Goal: Information Seeking & Learning: Learn about a topic

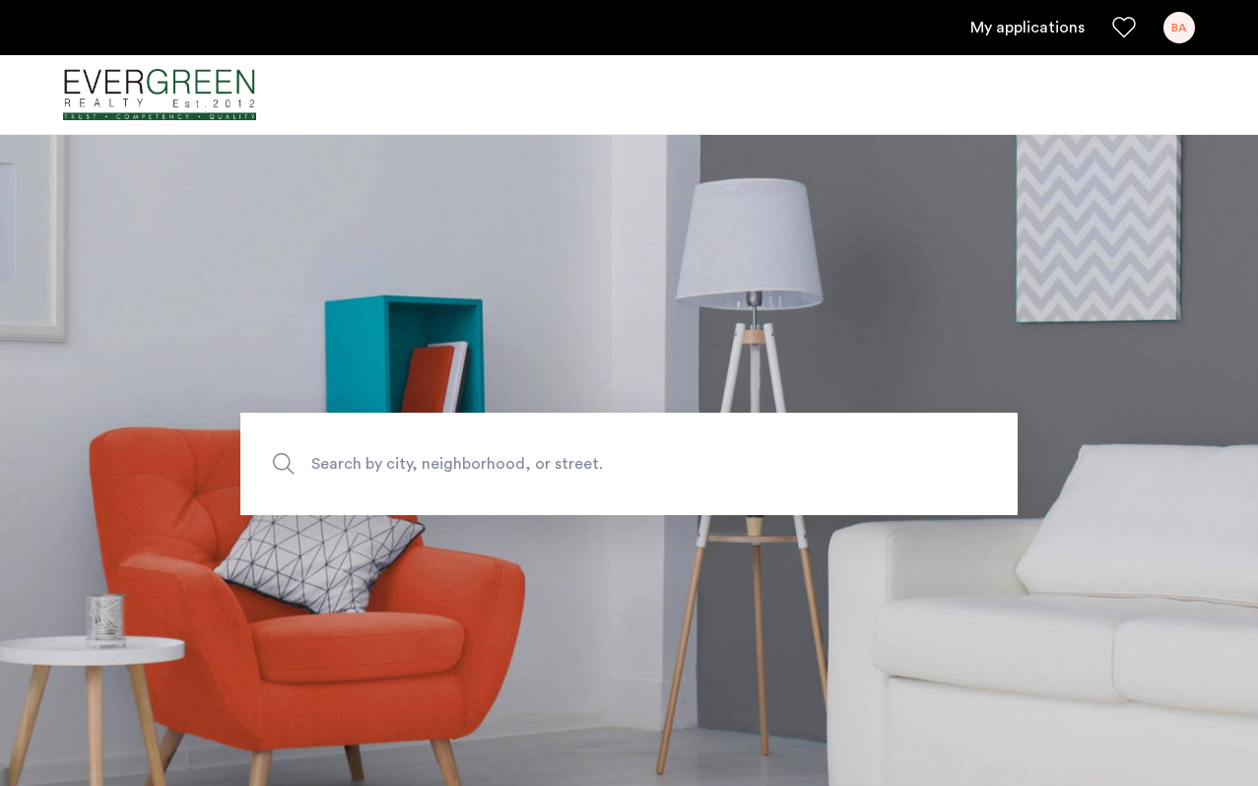
click at [370, 469] on span "Search by city, neighborhood, or street." at bounding box center [583, 464] width 544 height 27
click at [370, 469] on input "Search by city, neighborhood, or street." at bounding box center [628, 464] width 777 height 102
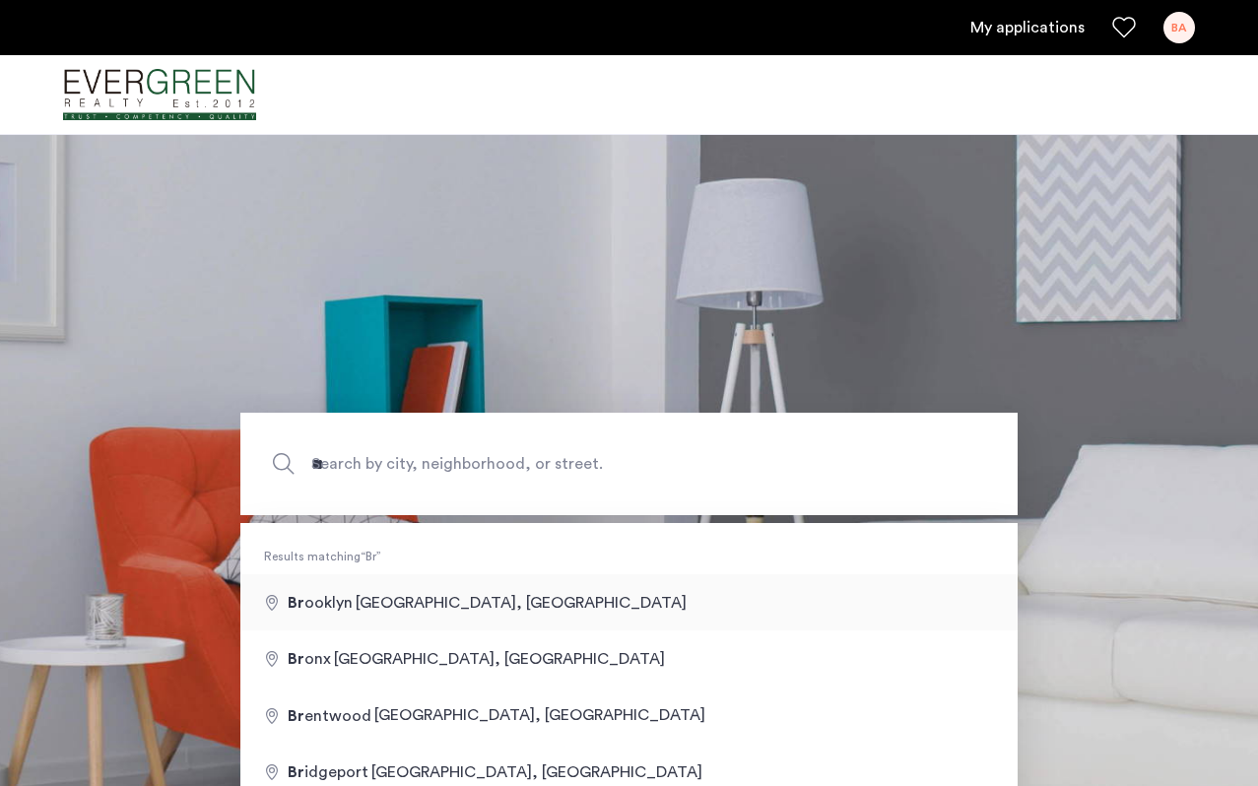
type input "**********"
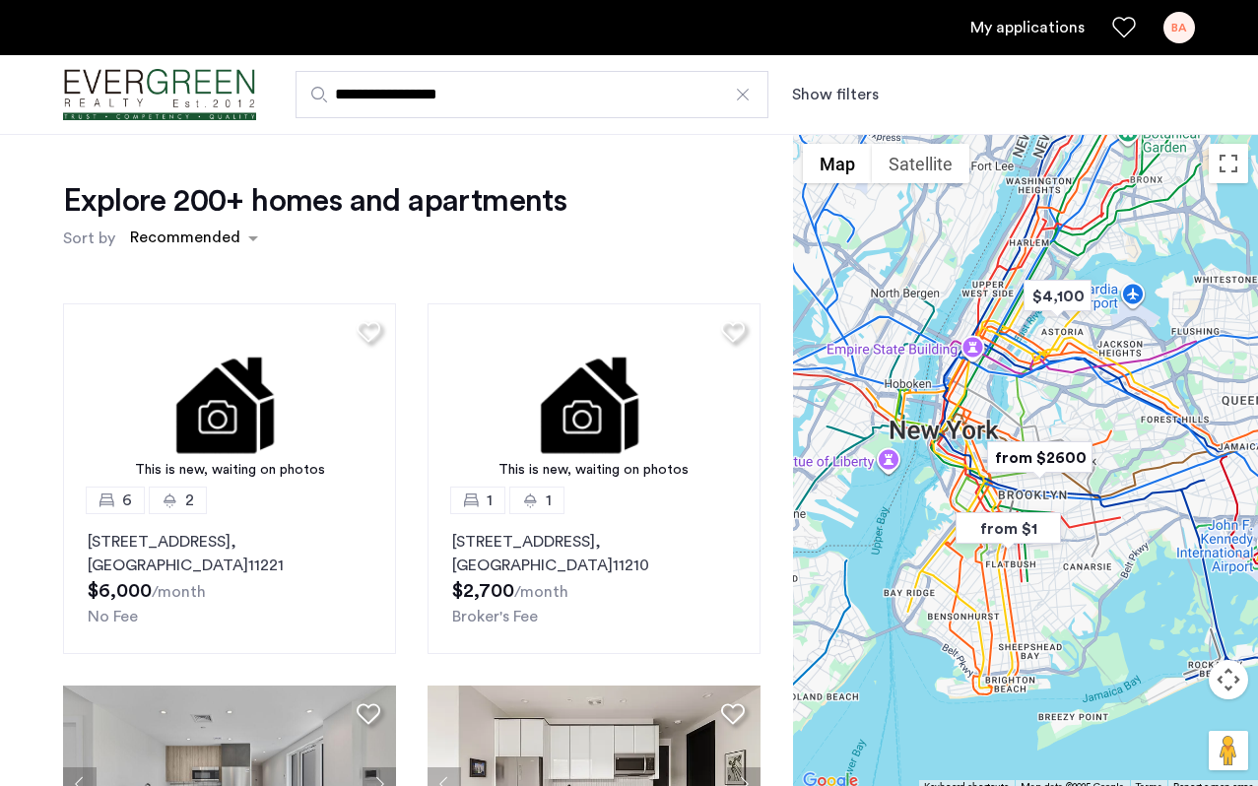
click at [775, 290] on div "This is new, waiting on photos 6 2 512 Kosciuszko Street, Unit 2, Brooklyn , NY…" at bounding box center [411, 622] width 729 height 668
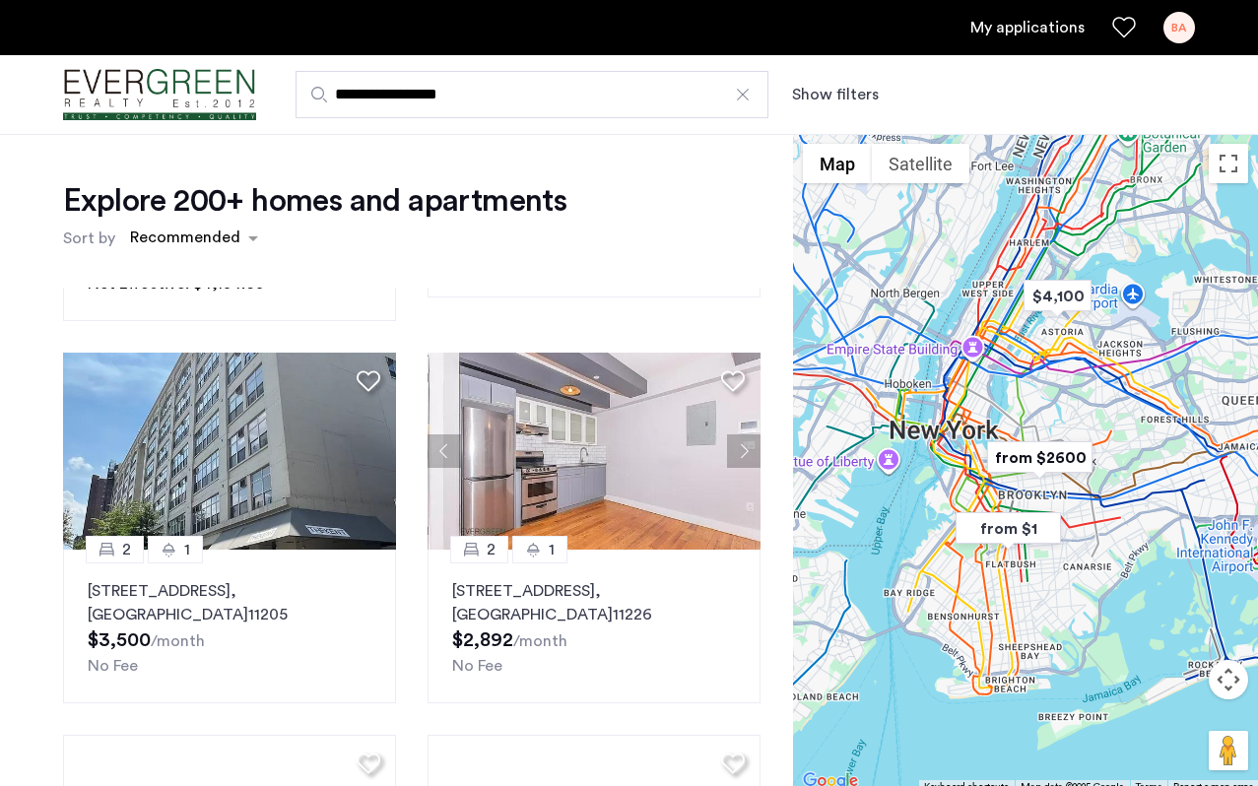
scroll to position [728, 0]
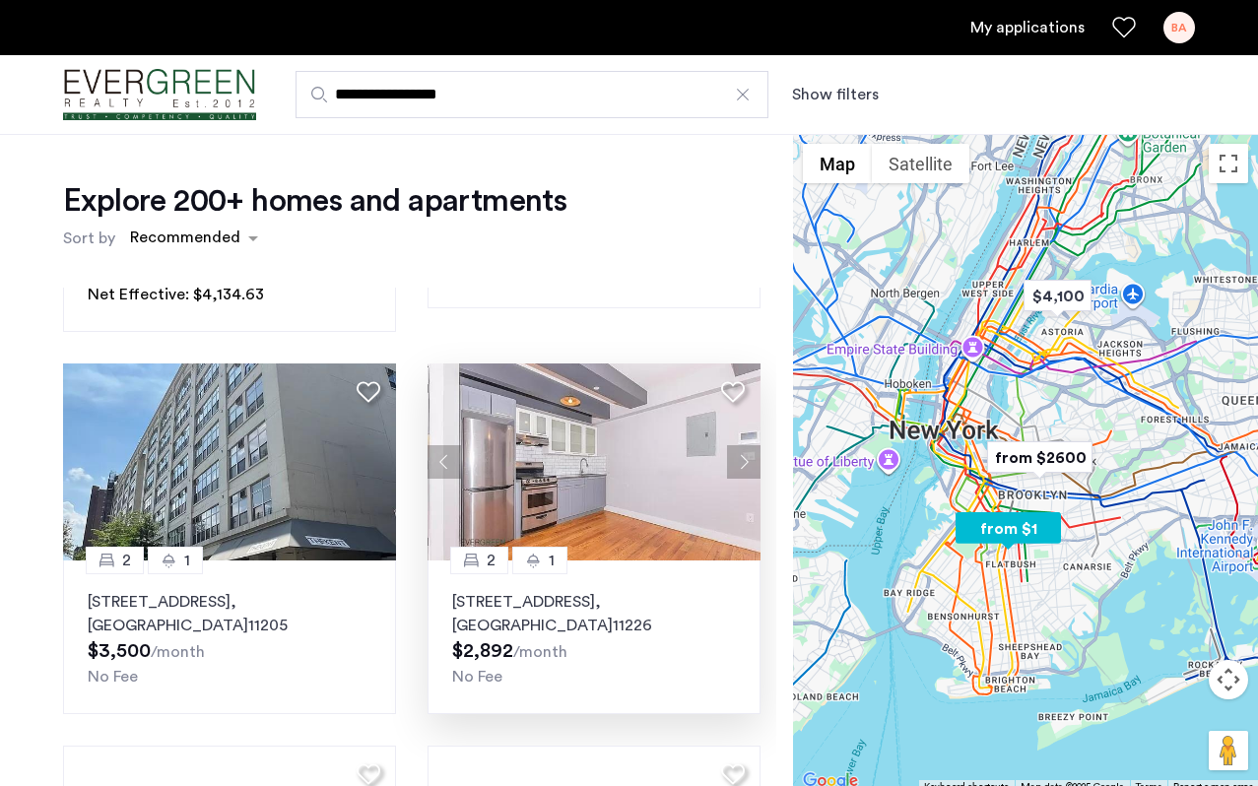
click at [565, 432] on img at bounding box center [593, 461] width 333 height 197
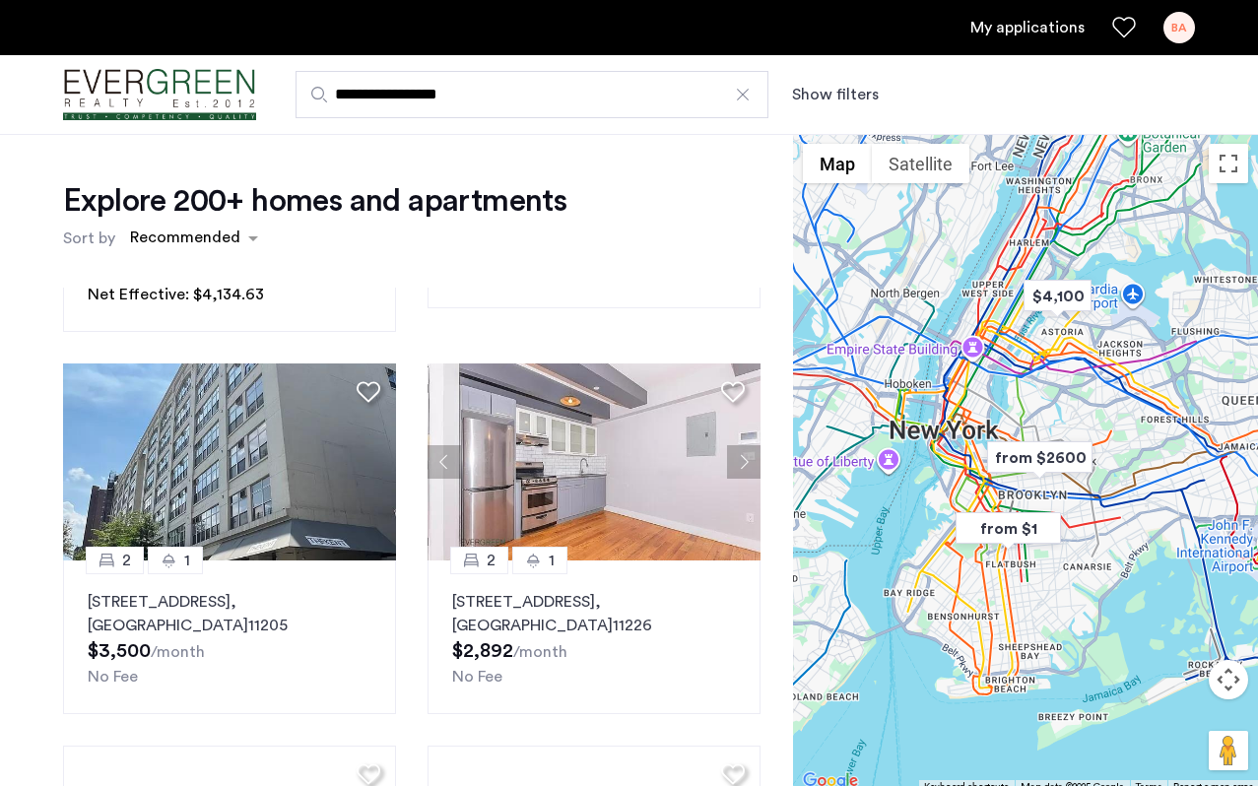
click at [775, 616] on div "This is new, waiting on photos 6 2 512 Kosciuszko Street, Unit 2, Brooklyn , NY…" at bounding box center [411, 622] width 729 height 668
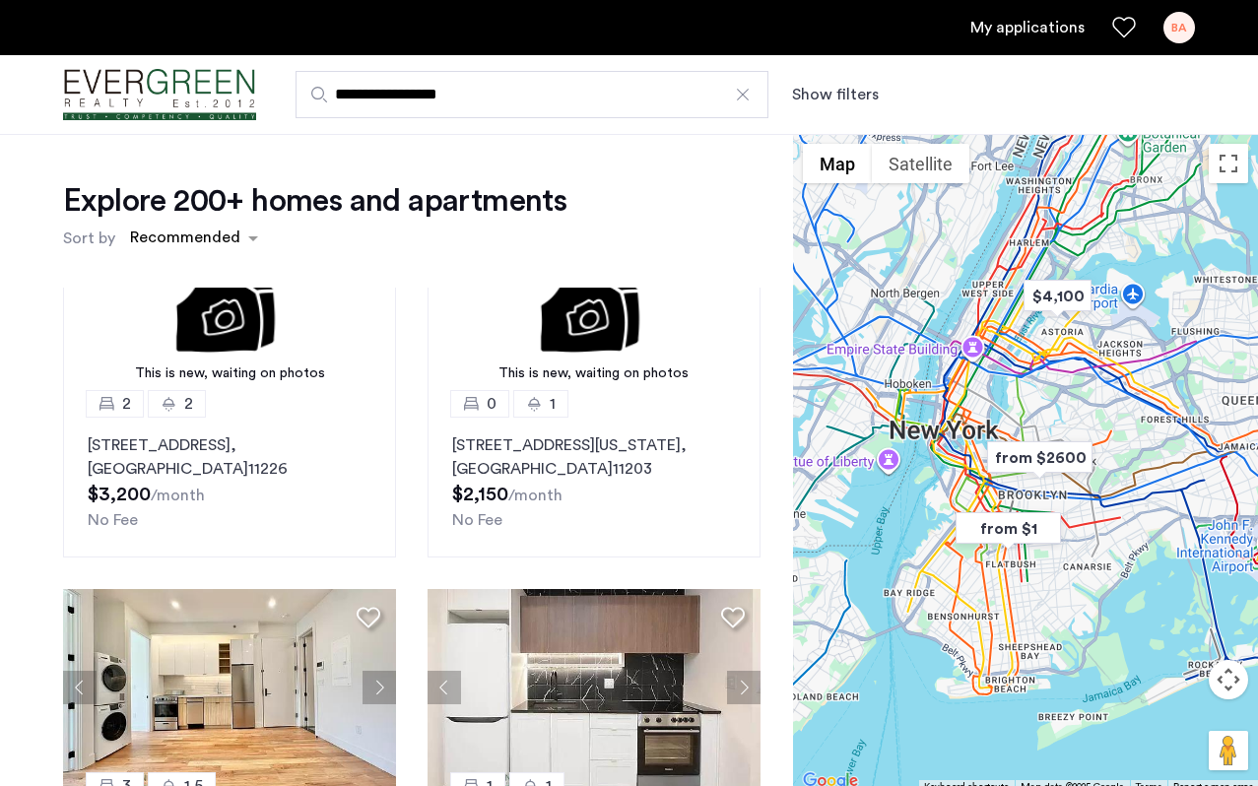
scroll to position [1649, 0]
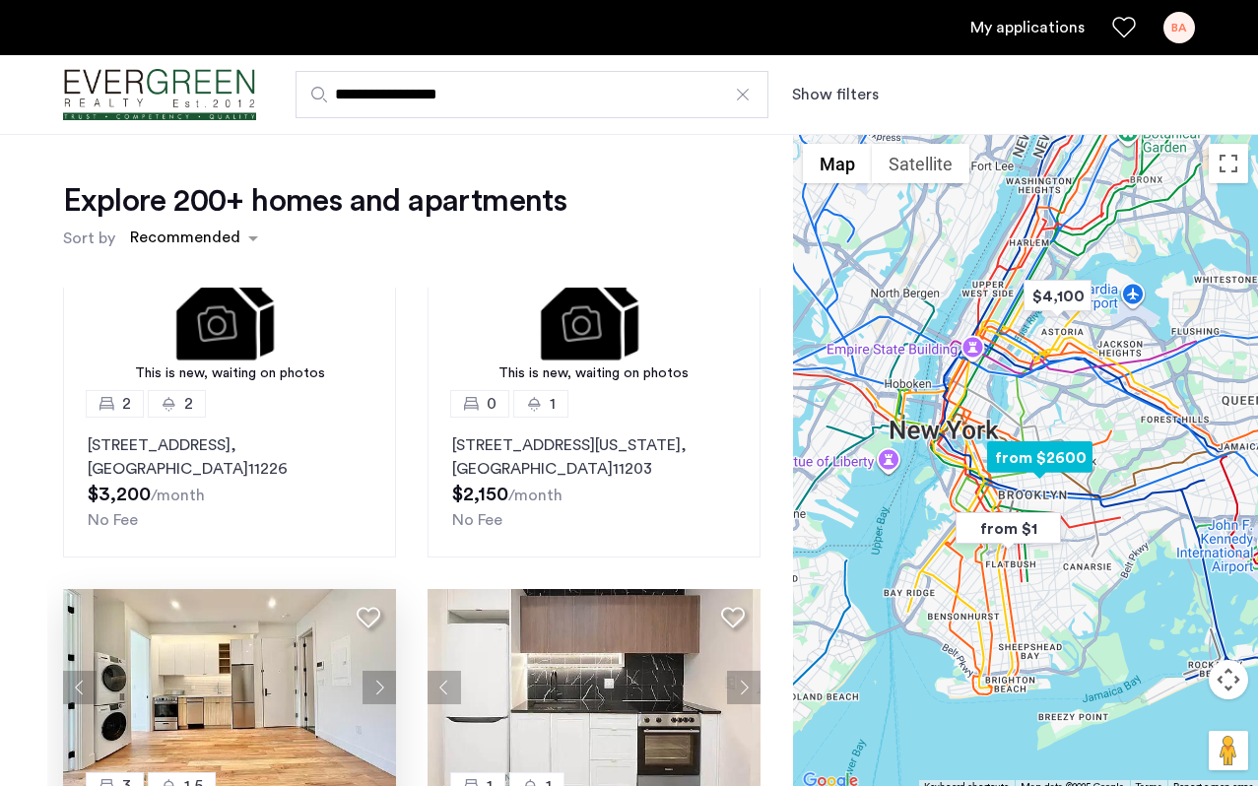
click at [238, 702] on img at bounding box center [229, 687] width 333 height 197
click at [564, 648] on img at bounding box center [593, 687] width 333 height 197
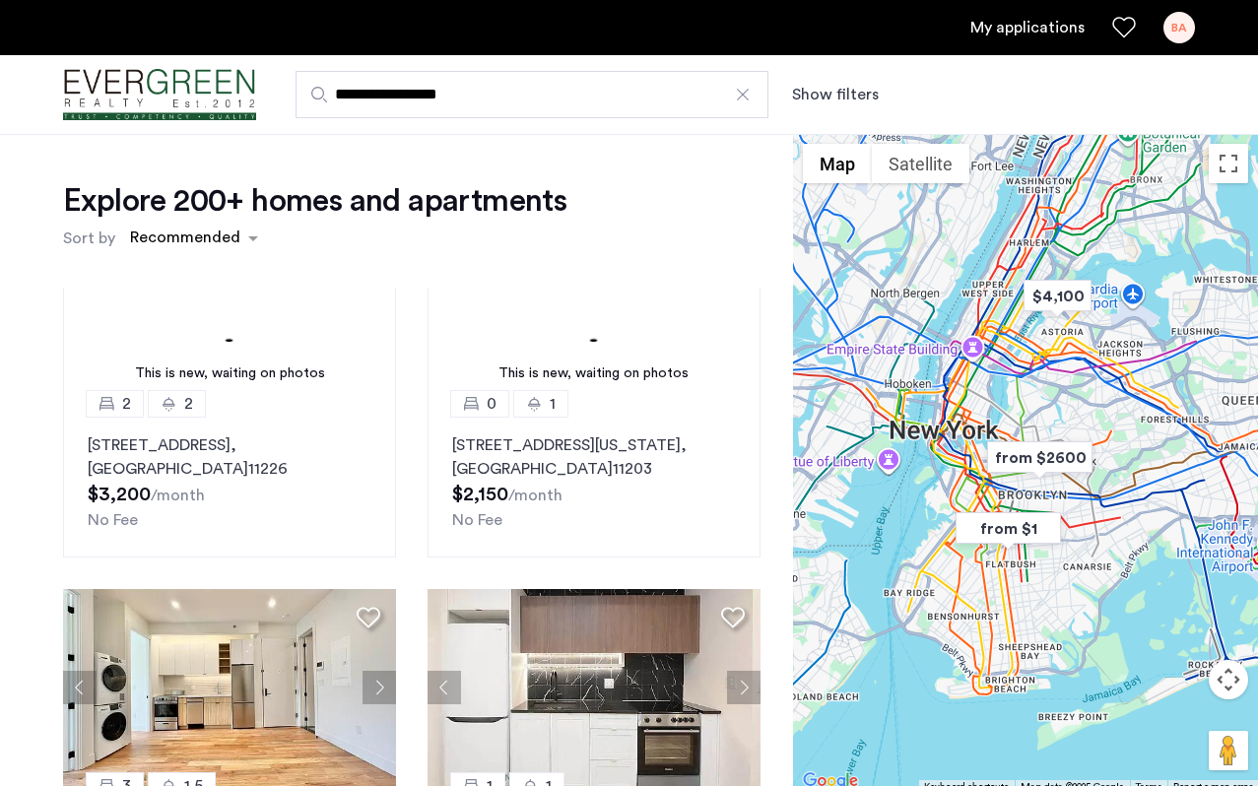
click at [771, 432] on div "This is new, waiting on photos 6 2 512 Kosciuszko Street, Unit 2, Brooklyn , NY…" at bounding box center [411, 622] width 729 height 668
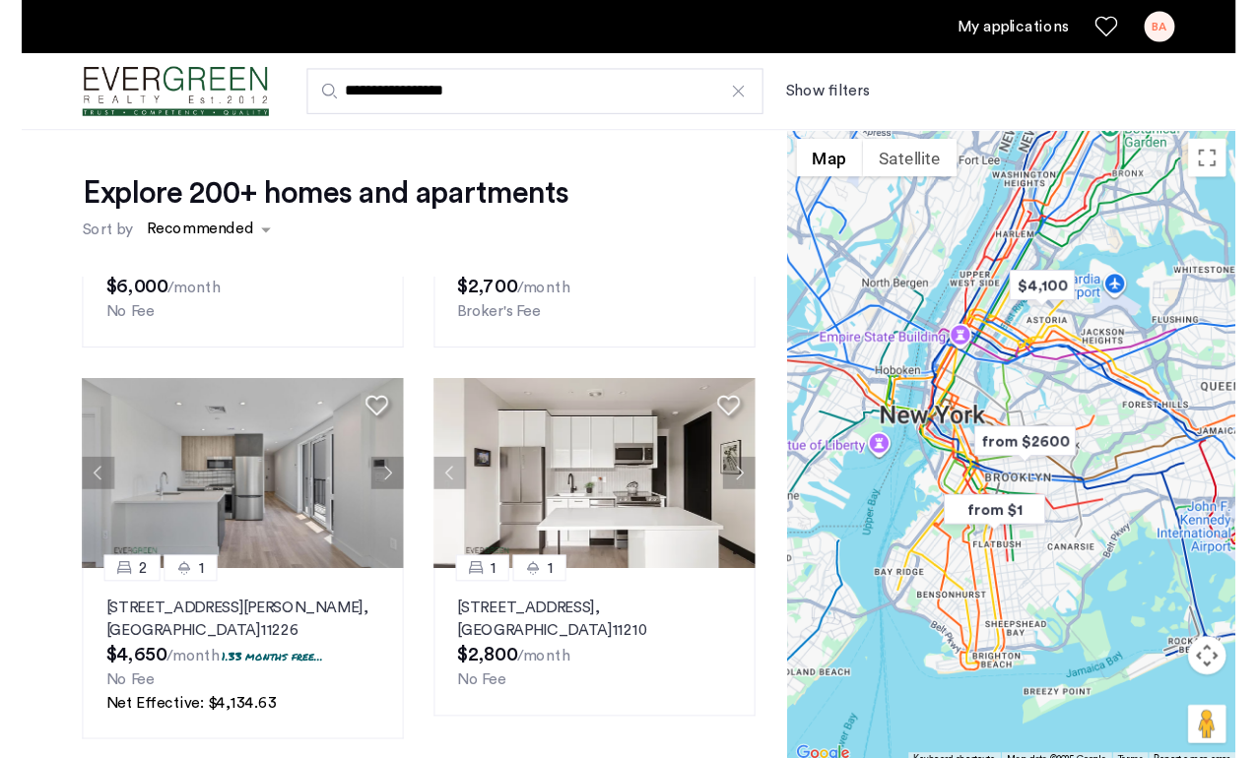
scroll to position [294, 0]
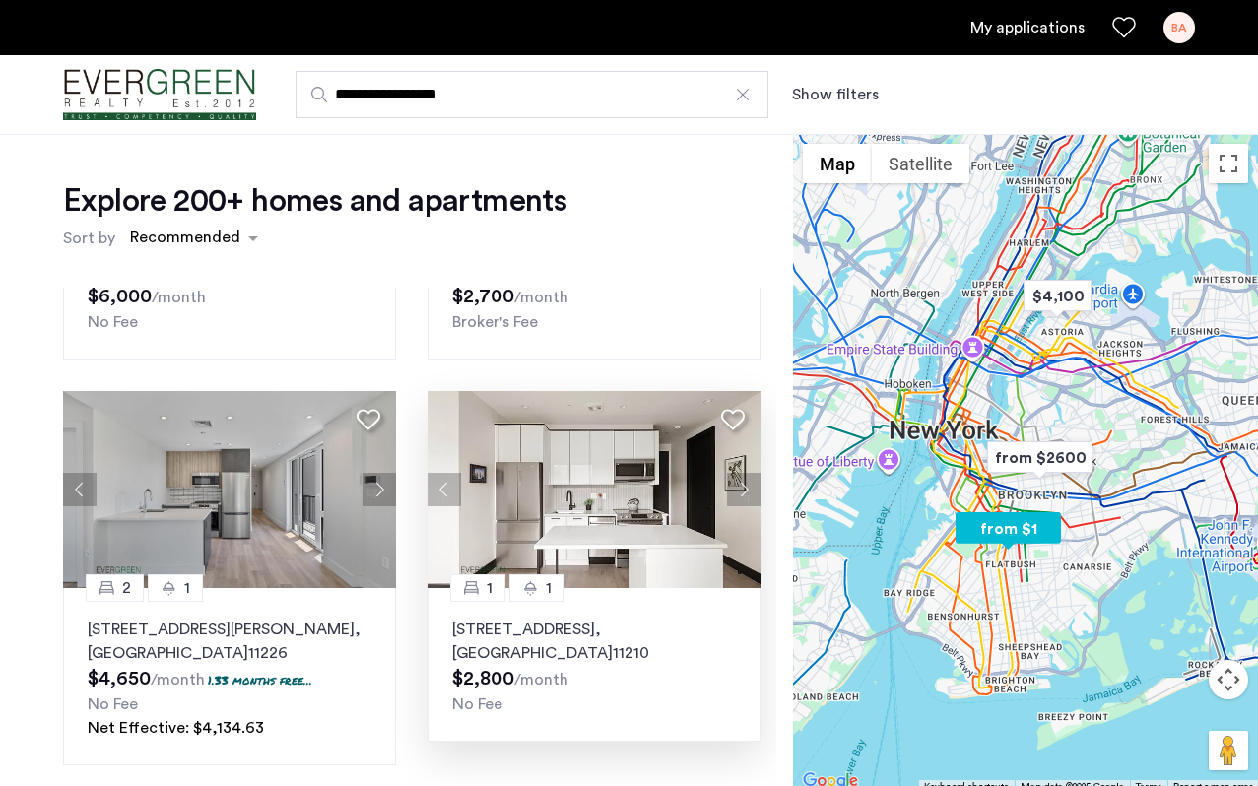
click at [596, 470] on img at bounding box center [593, 489] width 333 height 197
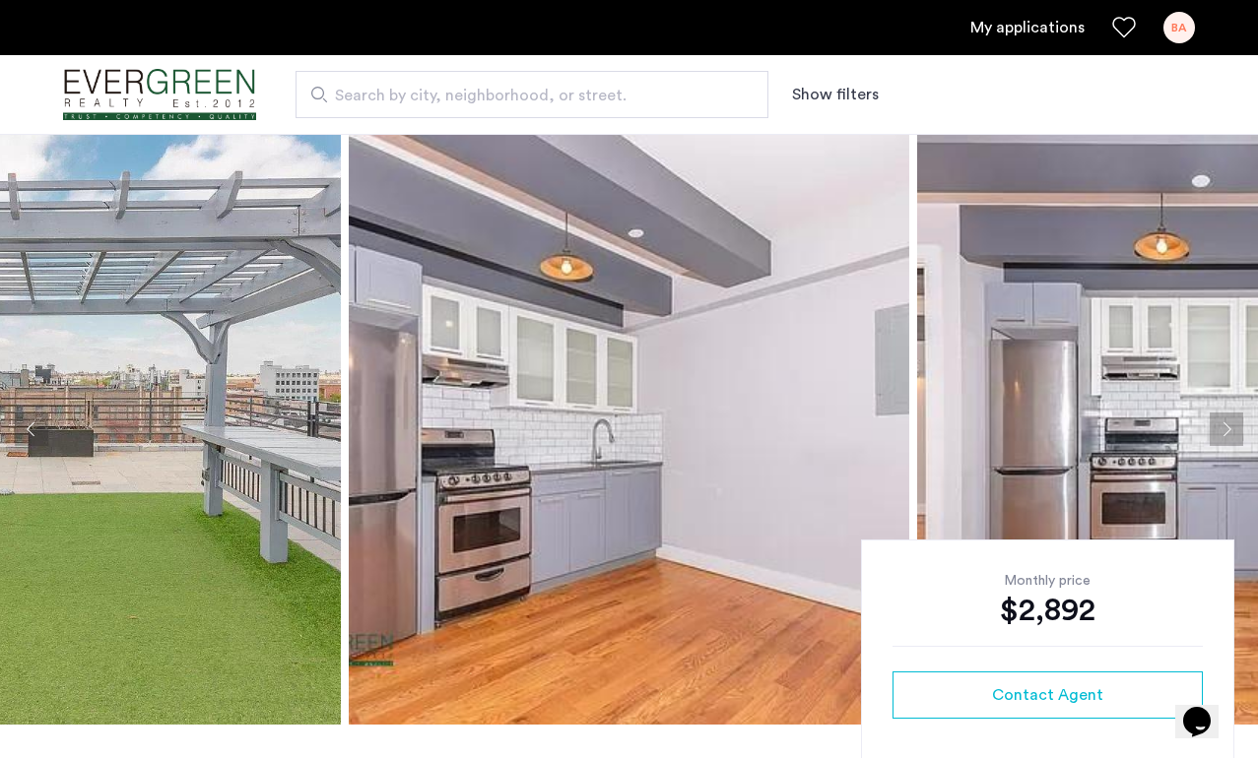
click at [1026, 101] on div "Search by city, neighborhood, or street. Show filters" at bounding box center [725, 94] width 938 height 47
click at [666, 354] on img at bounding box center [629, 429] width 560 height 591
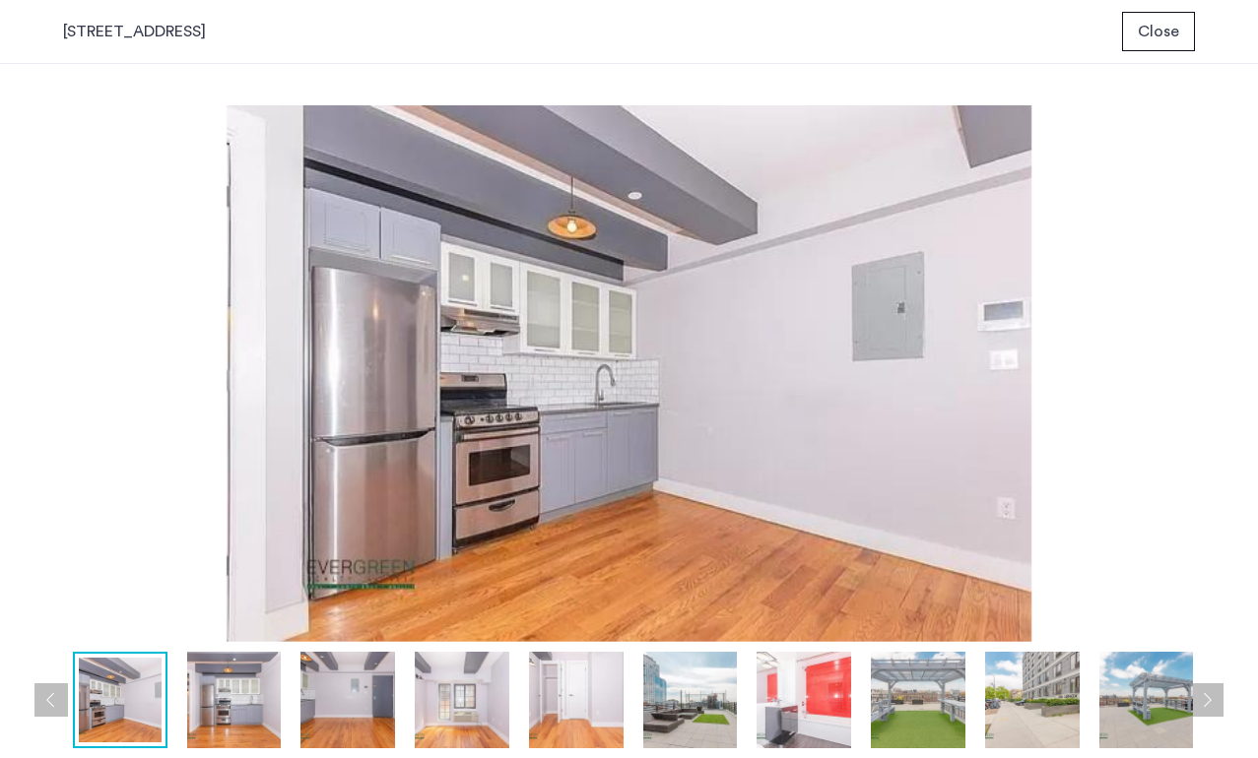
click at [658, 384] on img at bounding box center [628, 373] width 1131 height 537
click at [197, 469] on img at bounding box center [628, 373] width 1131 height 537
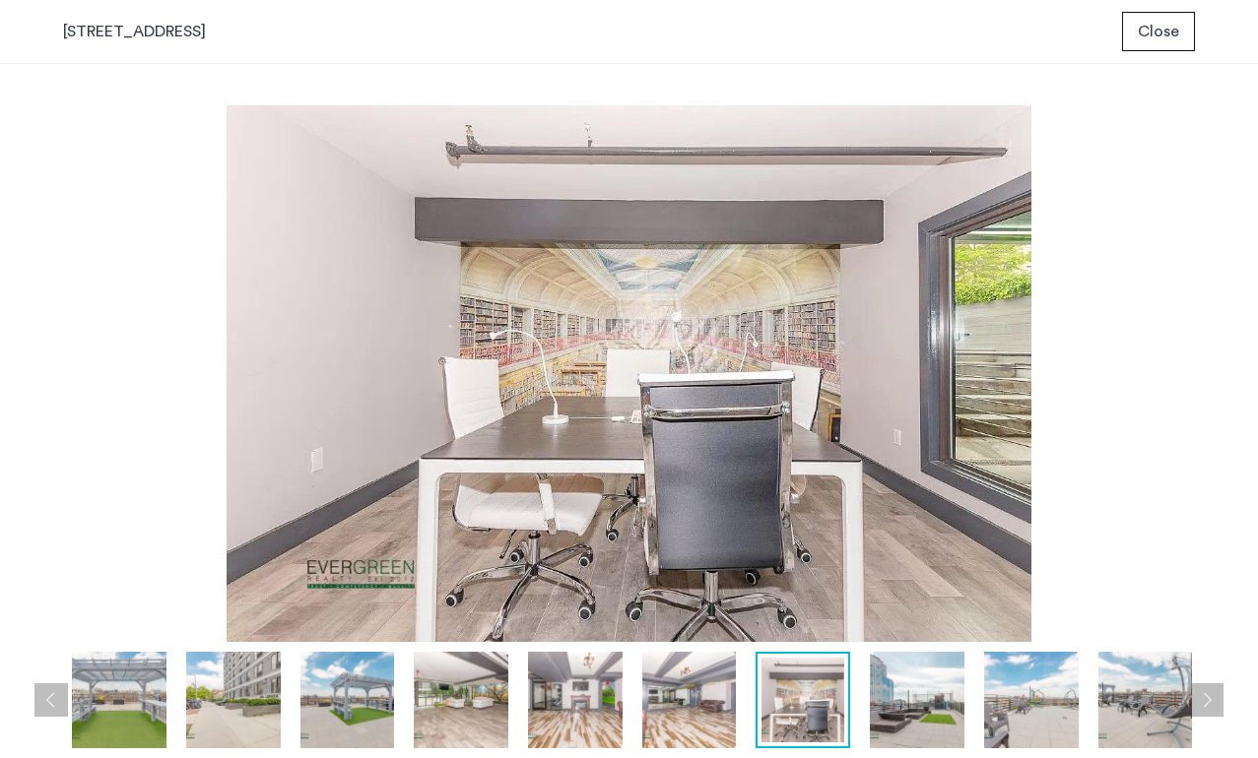
click at [225, 723] on img at bounding box center [233, 700] width 95 height 97
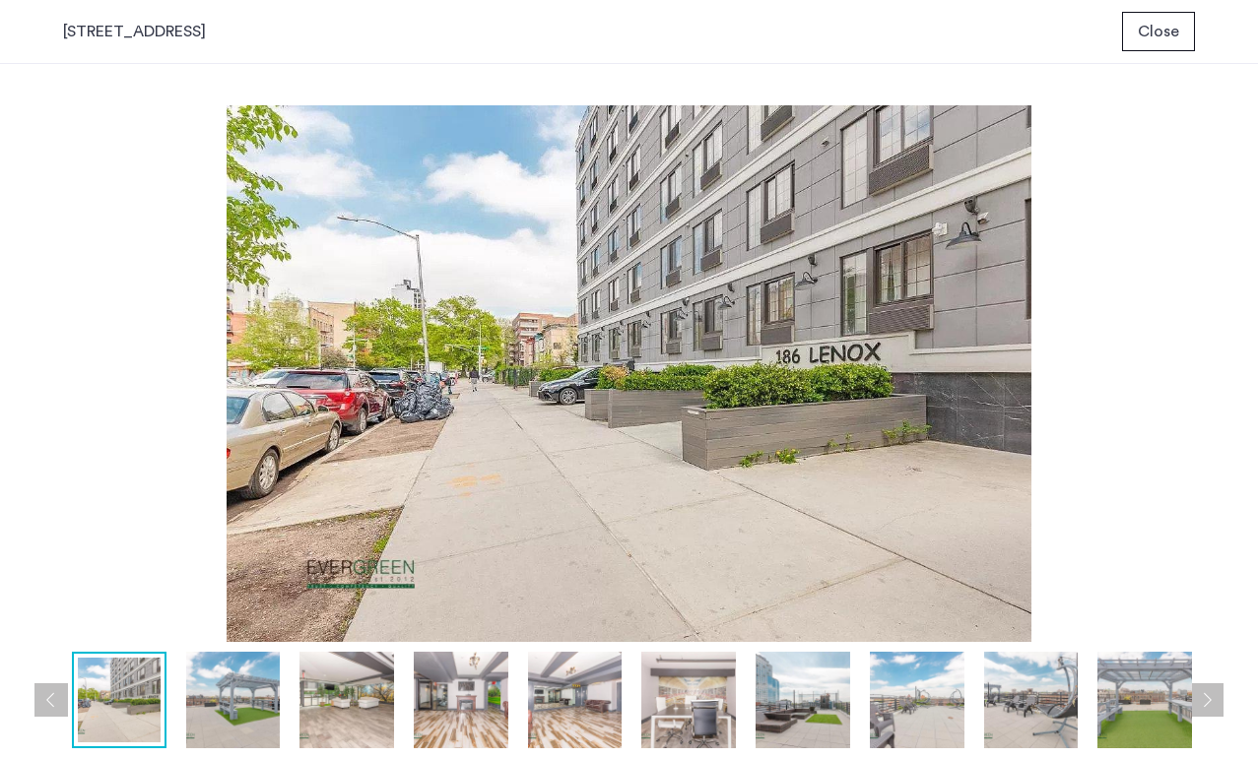
click at [316, 725] on img at bounding box center [346, 700] width 95 height 97
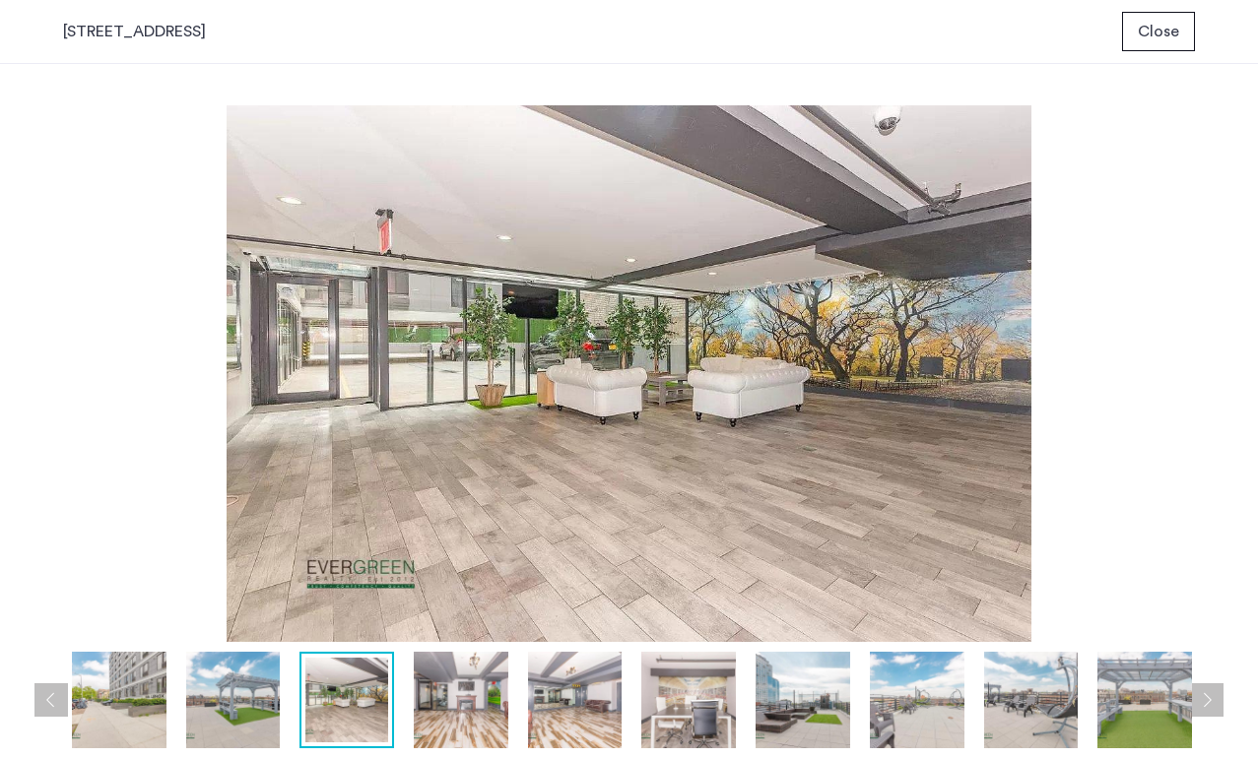
click at [449, 706] on img at bounding box center [461, 700] width 95 height 97
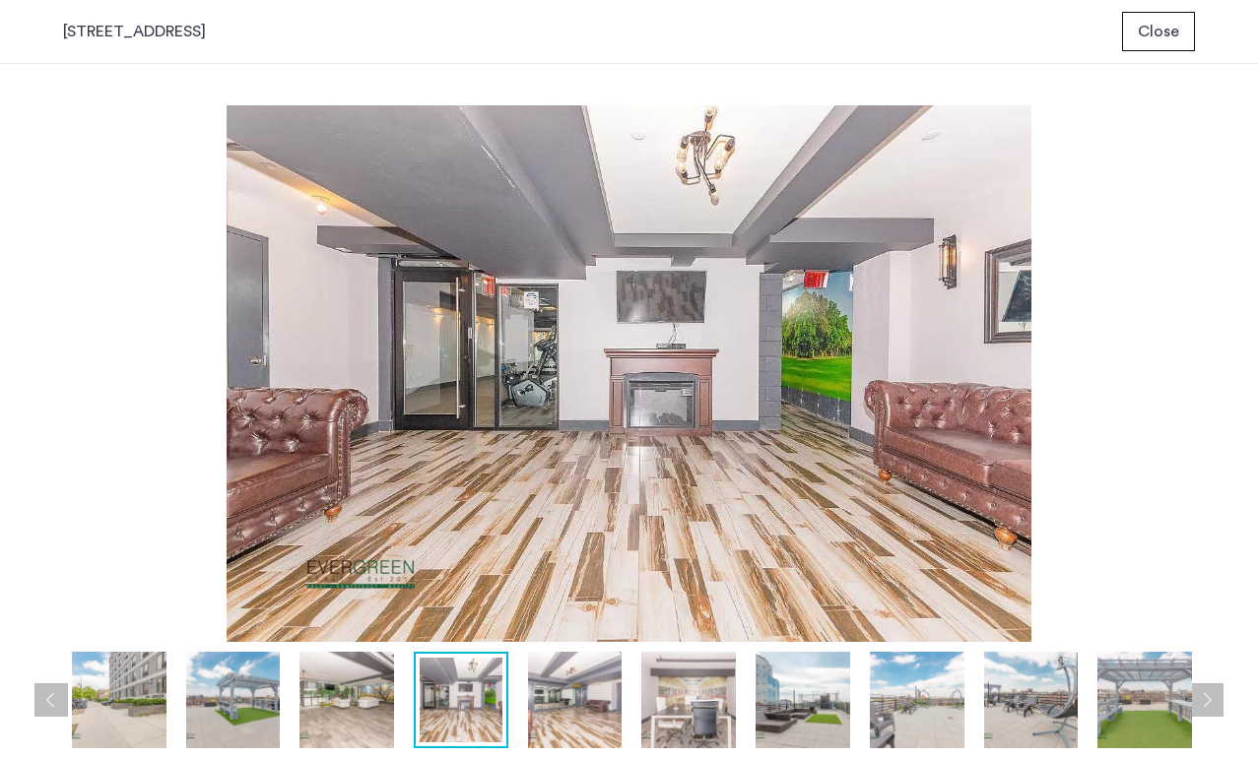
click at [561, 698] on img at bounding box center [575, 700] width 95 height 97
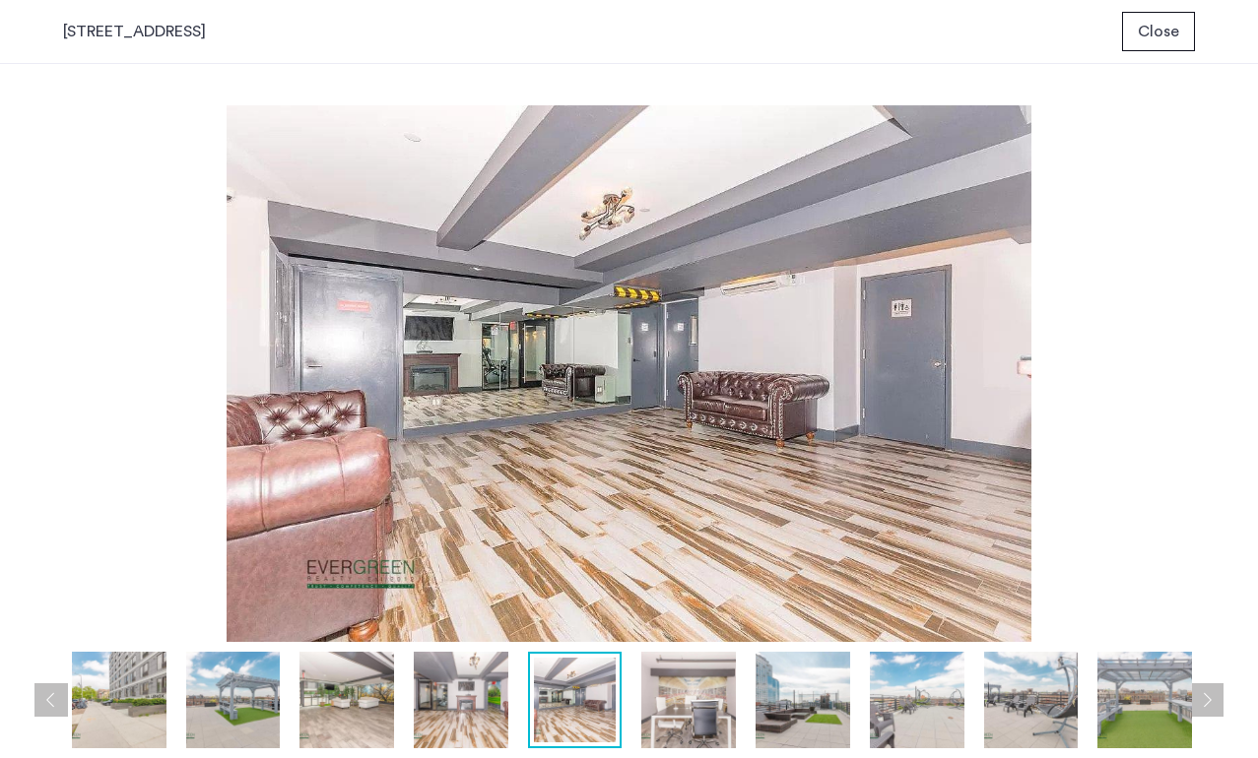
click at [684, 700] on img at bounding box center [688, 700] width 95 height 97
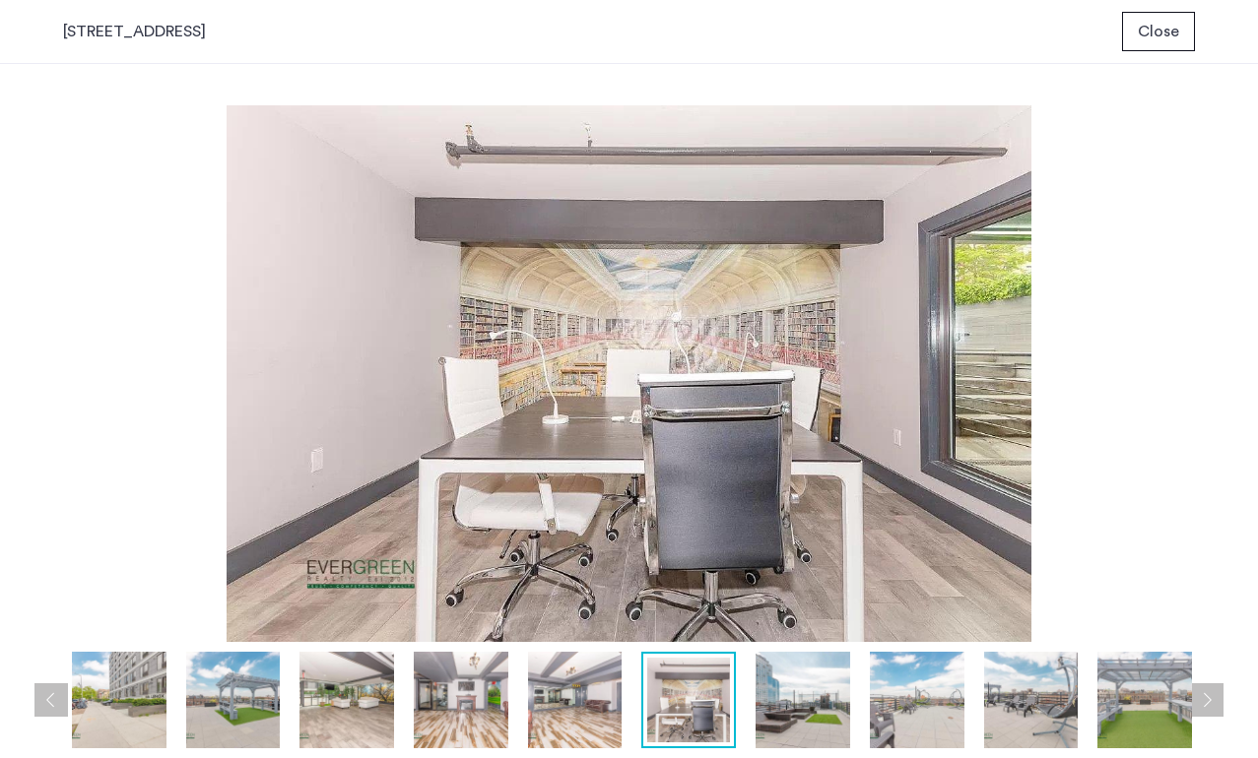
click at [782, 686] on img at bounding box center [802, 700] width 95 height 97
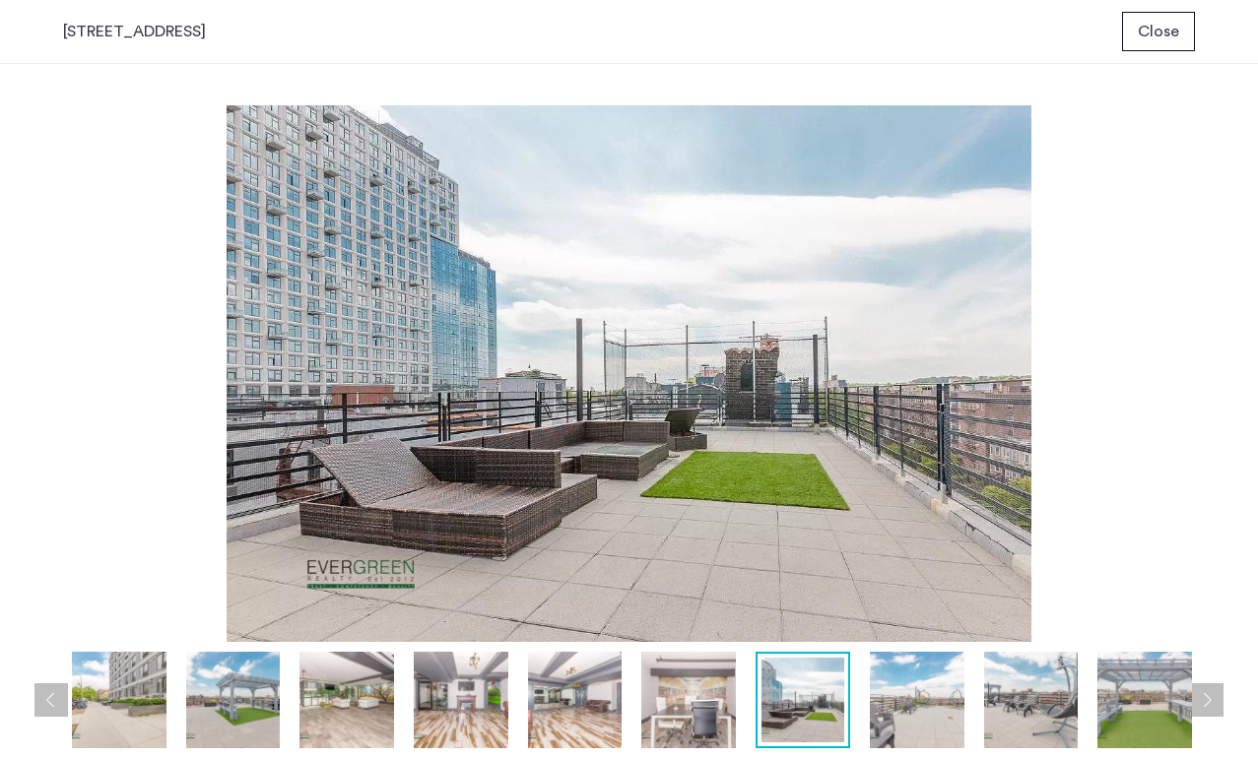
click at [910, 706] on img at bounding box center [917, 700] width 95 height 97
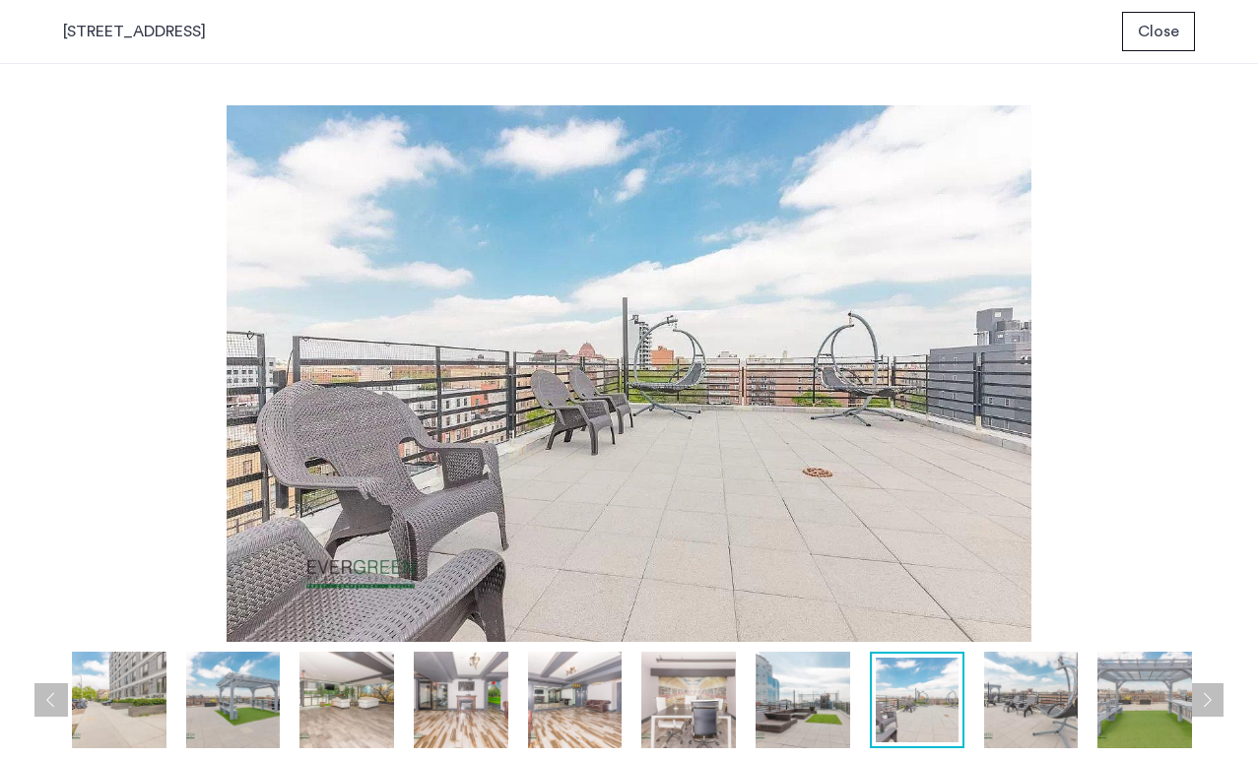
click at [1030, 694] on img at bounding box center [1031, 700] width 95 height 97
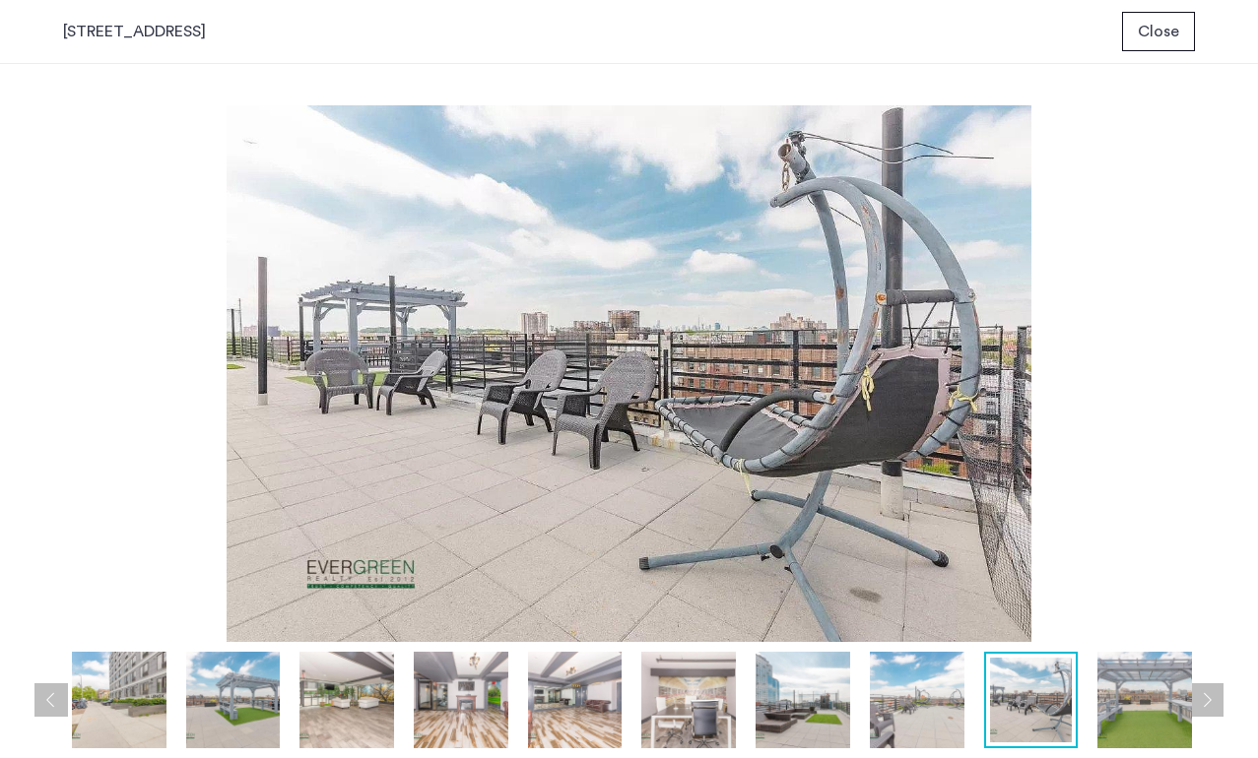
click at [1154, 694] on img at bounding box center [1144, 700] width 95 height 97
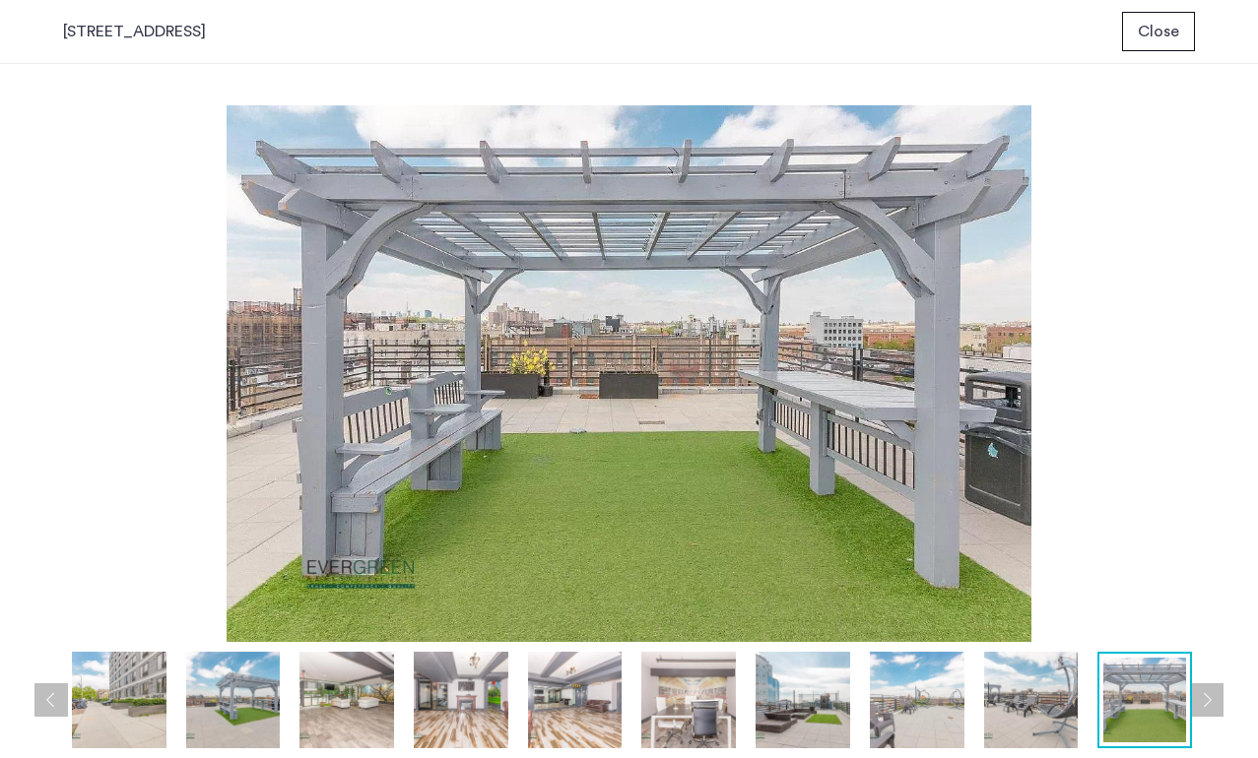
click at [1208, 691] on button "Next apartment" at bounding box center [1206, 699] width 33 height 33
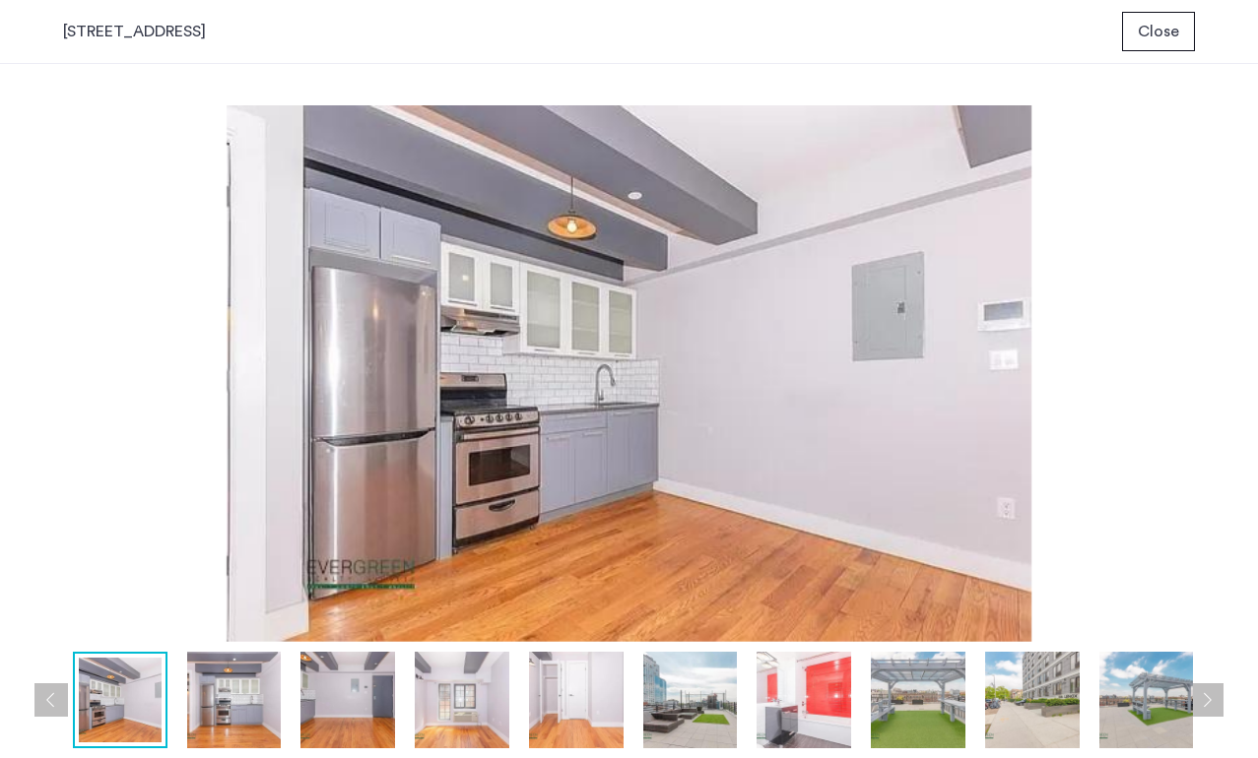
click at [248, 702] on img at bounding box center [234, 700] width 95 height 97
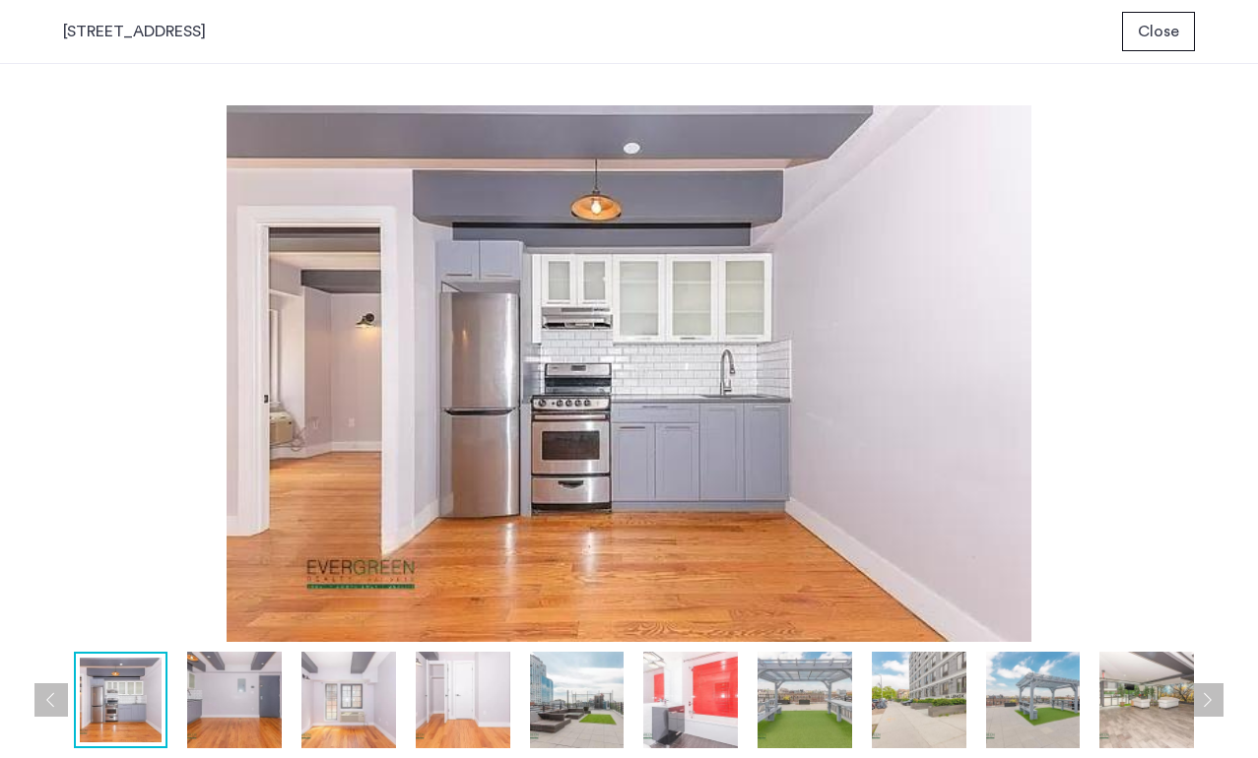
click at [232, 690] on img at bounding box center [234, 700] width 95 height 97
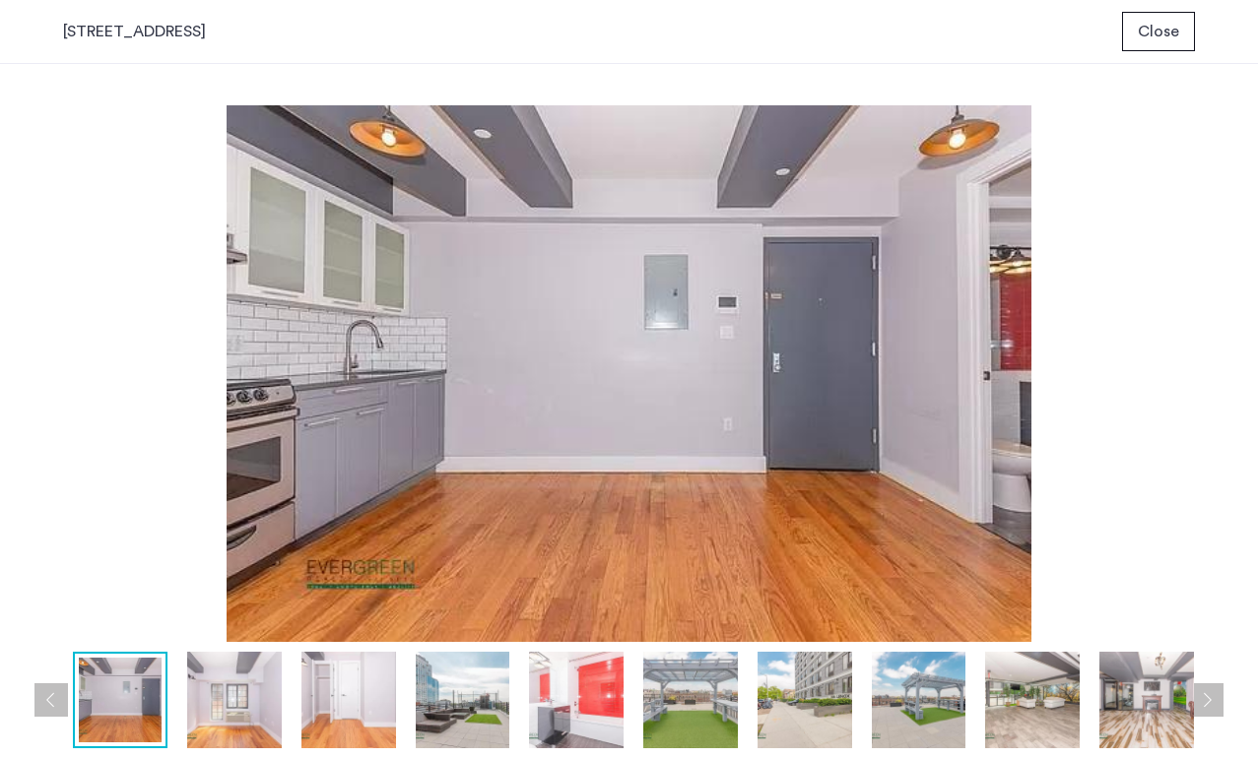
click at [247, 711] on img at bounding box center [234, 700] width 95 height 97
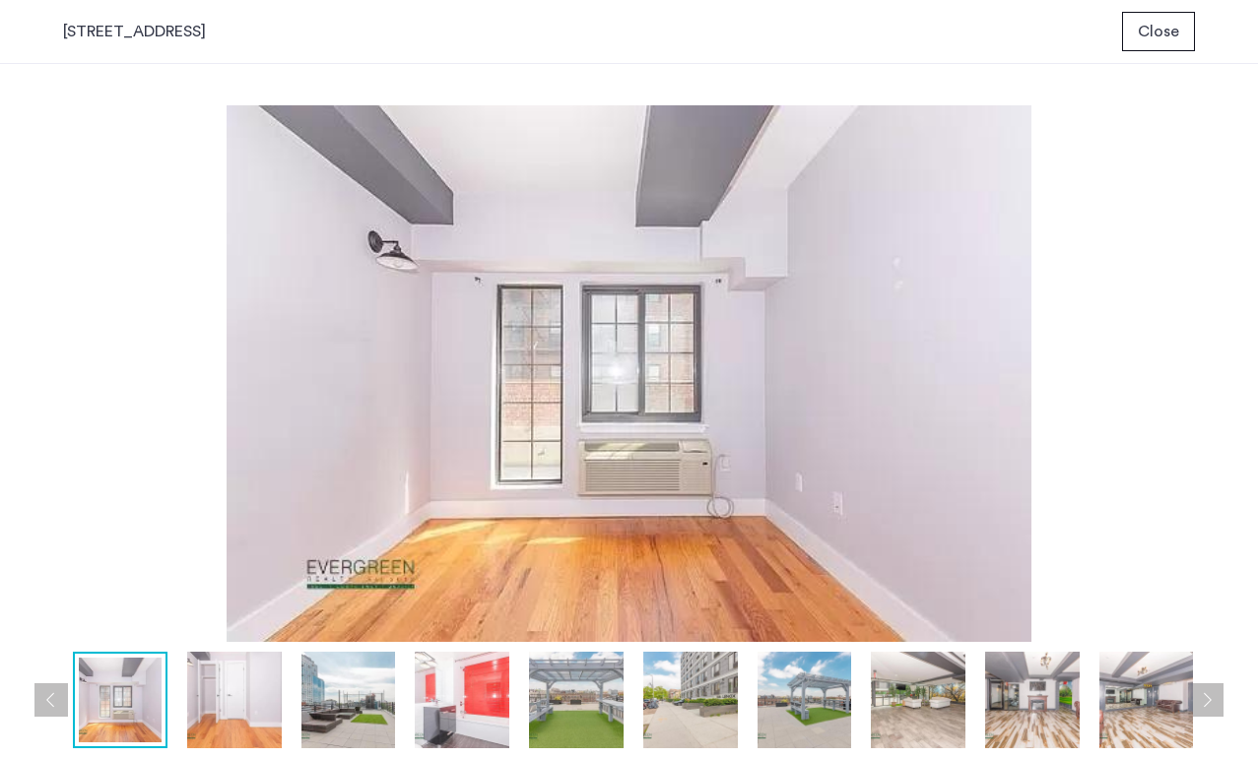
click at [245, 713] on img at bounding box center [234, 700] width 95 height 97
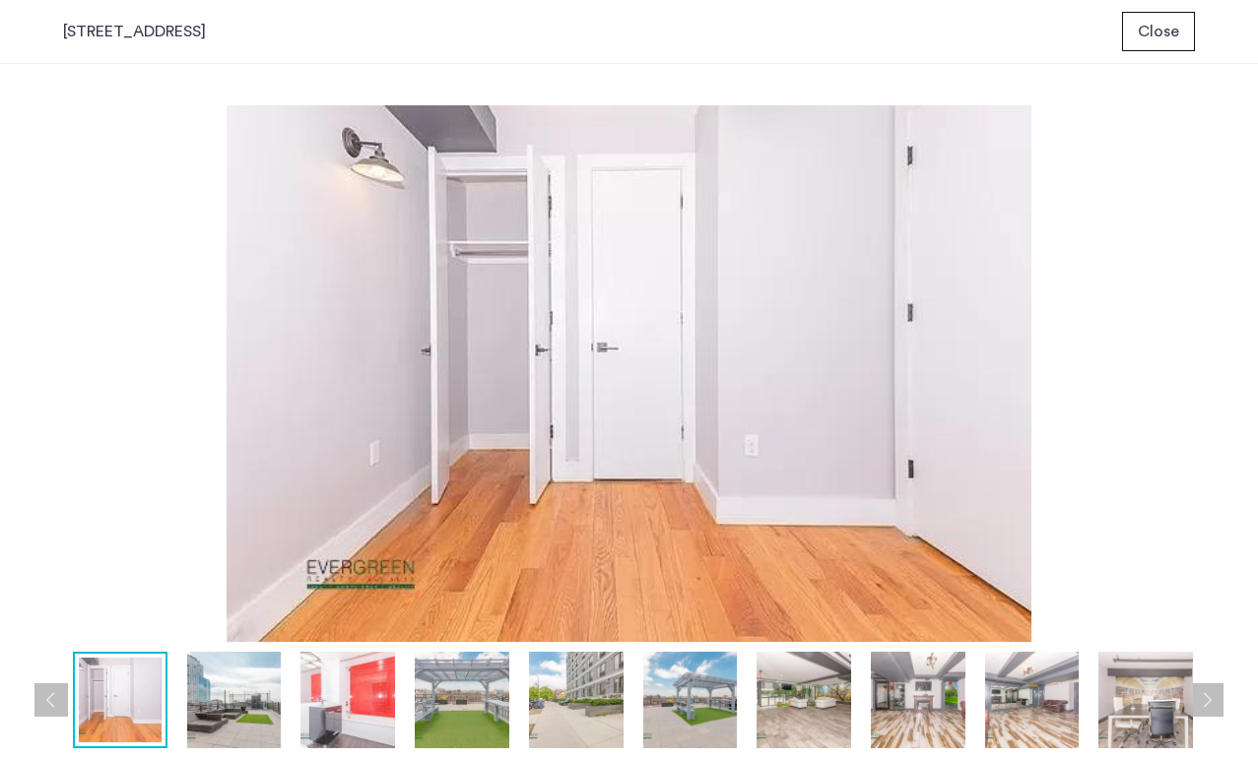
click at [1093, 285] on img at bounding box center [628, 373] width 1131 height 537
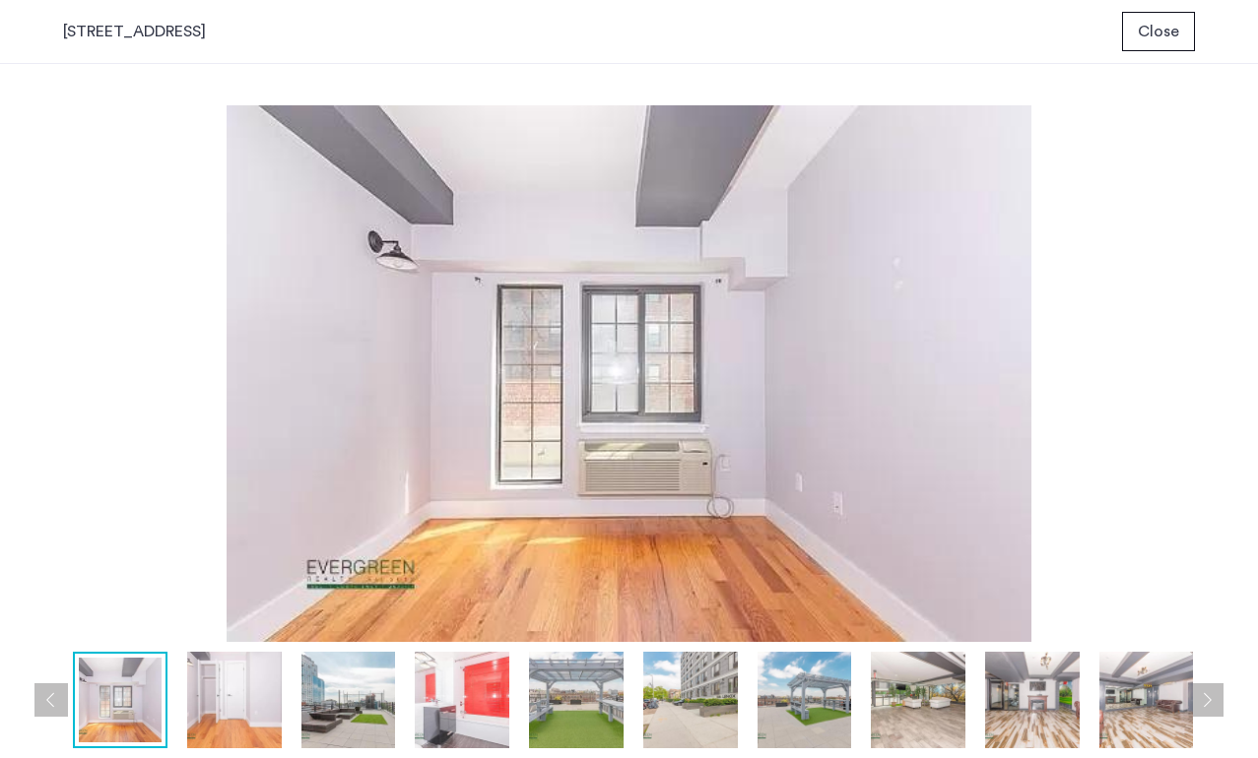
click at [225, 712] on img at bounding box center [234, 700] width 95 height 97
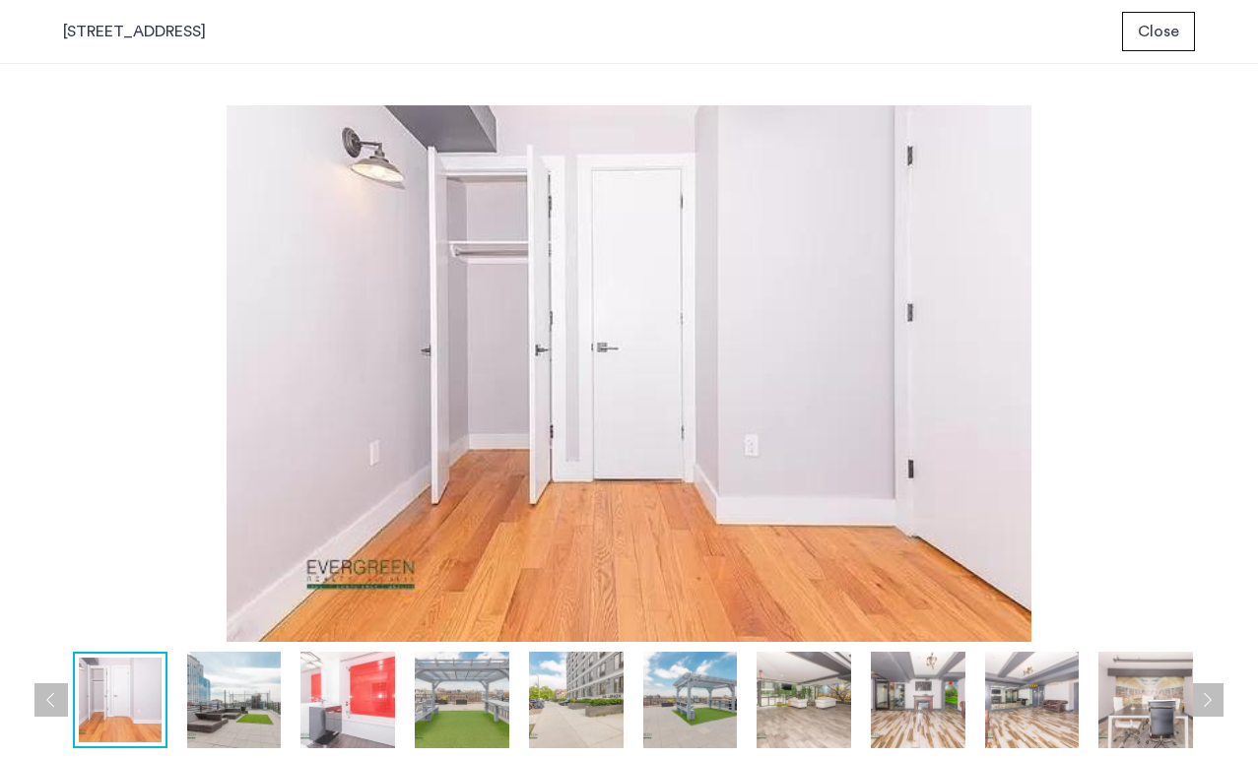
click at [1043, 131] on img at bounding box center [628, 373] width 1131 height 537
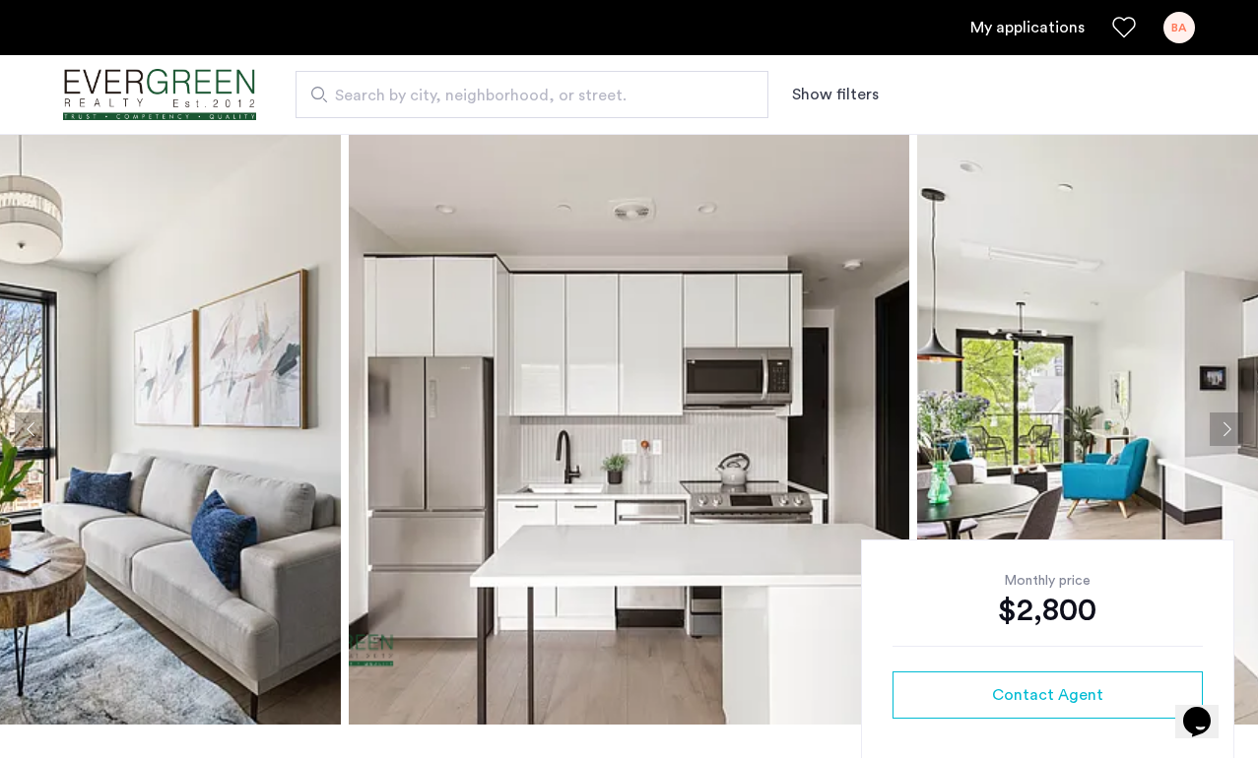
click at [575, 419] on img at bounding box center [629, 429] width 560 height 591
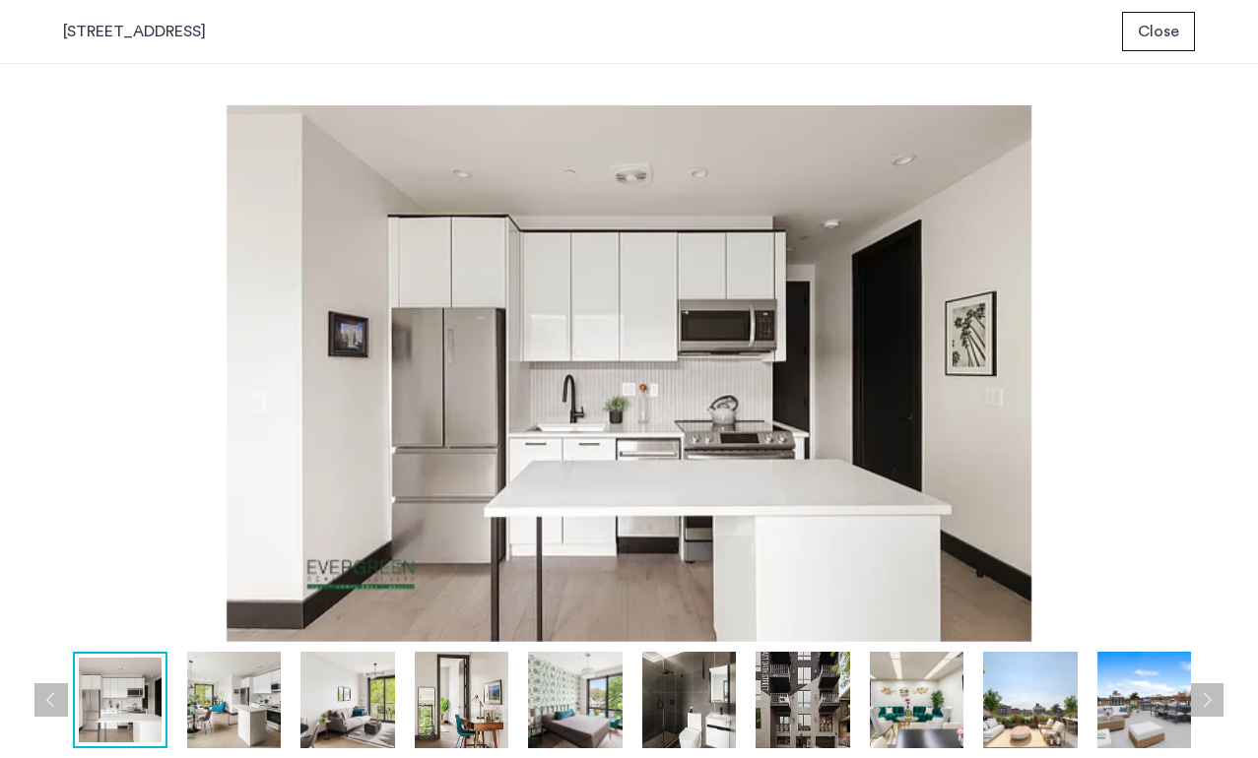
click at [452, 442] on img at bounding box center [628, 373] width 1131 height 537
click at [524, 423] on img at bounding box center [628, 373] width 1131 height 537
click at [210, 699] on img at bounding box center [234, 700] width 95 height 97
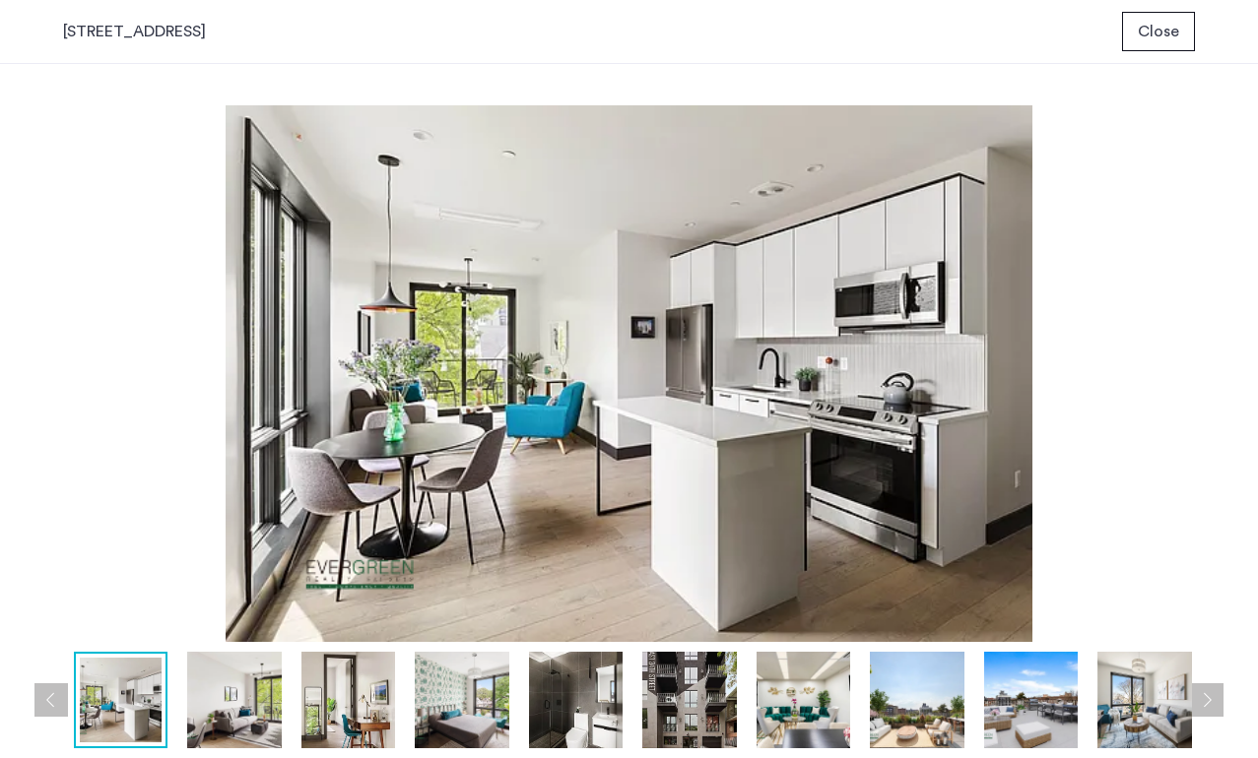
click at [249, 692] on img at bounding box center [234, 700] width 95 height 97
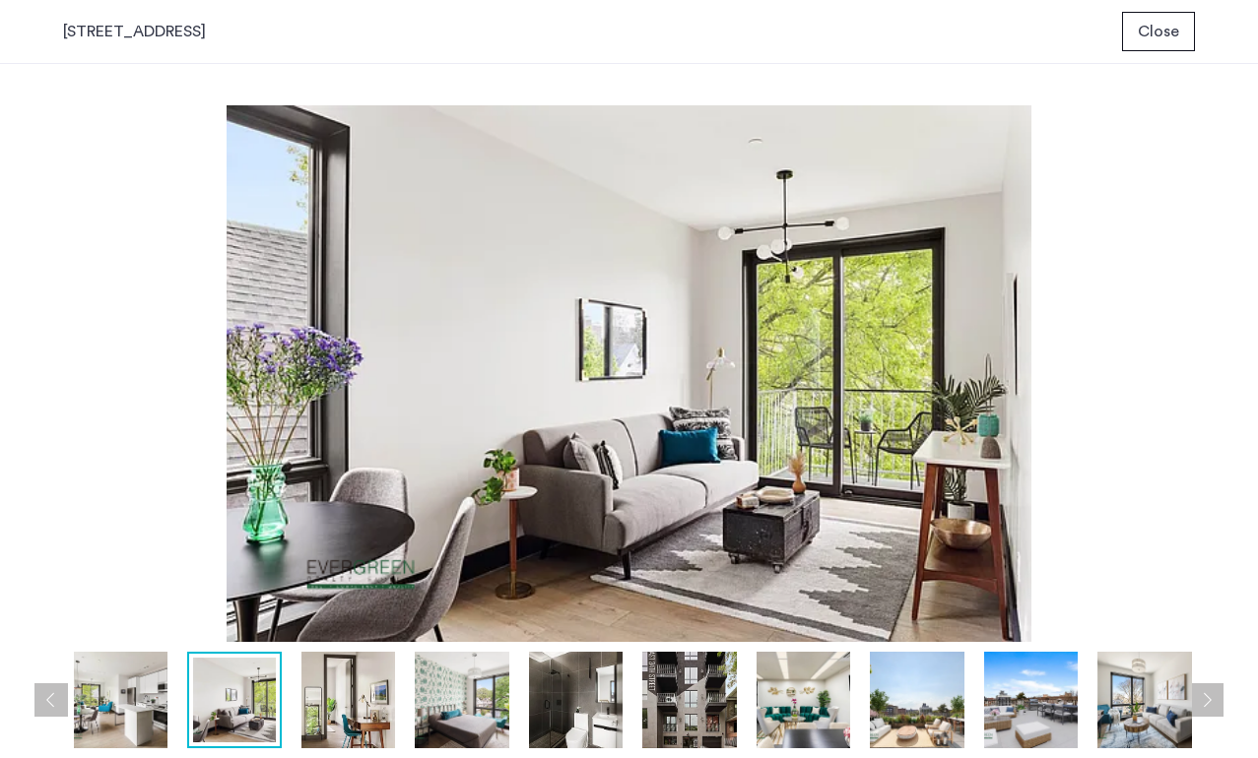
click at [340, 688] on img at bounding box center [348, 700] width 95 height 97
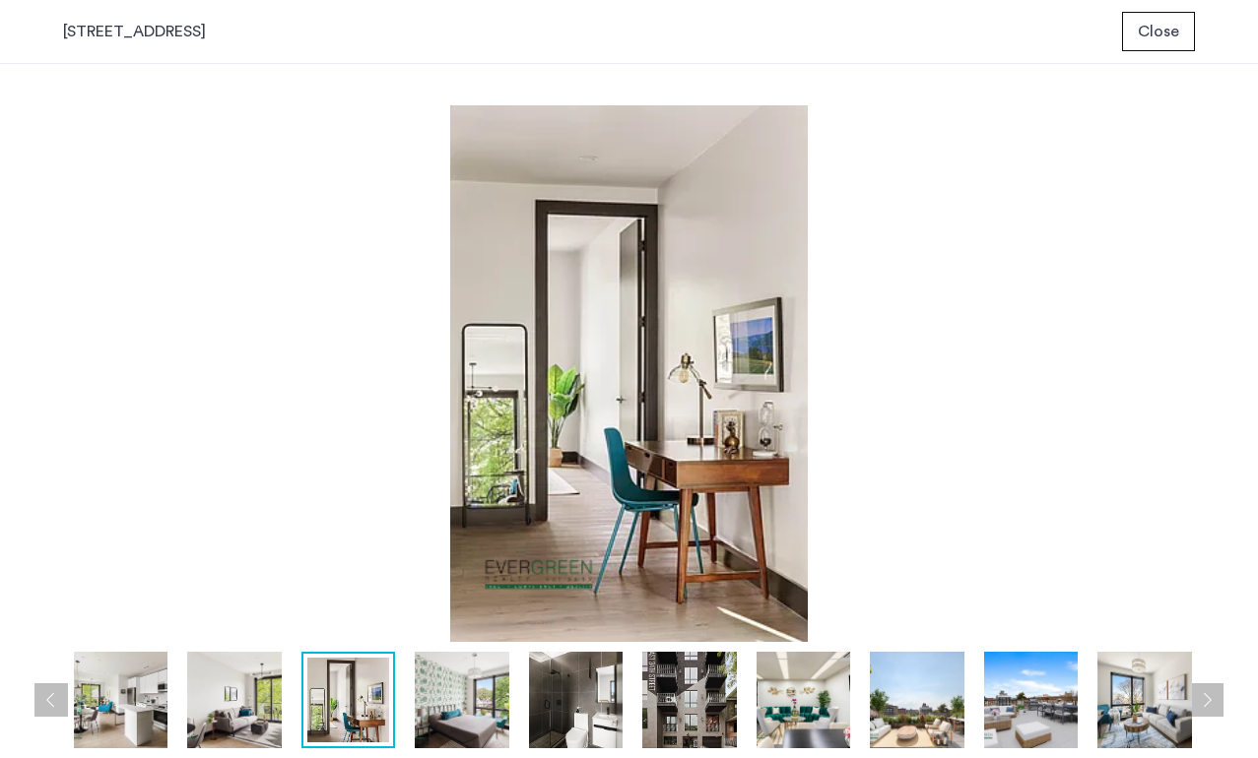
click at [426, 690] on img at bounding box center [462, 700] width 95 height 97
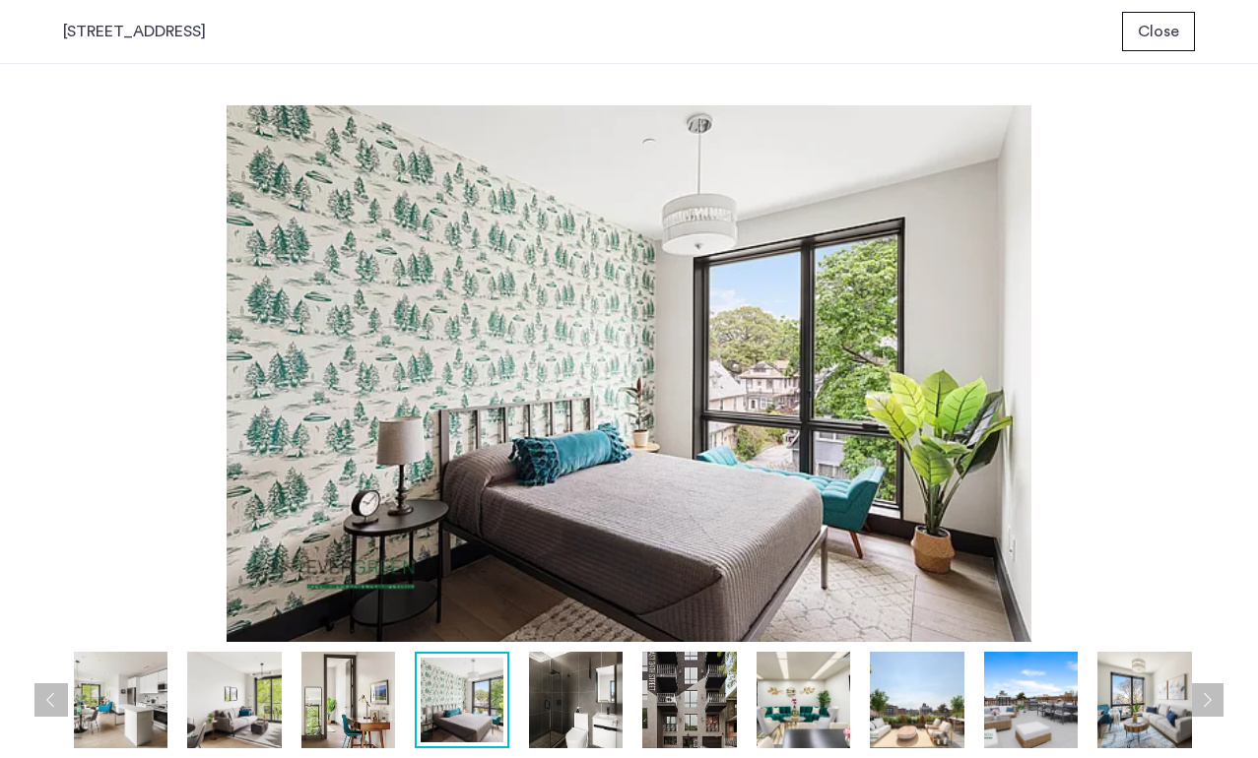
click at [602, 705] on img at bounding box center [576, 700] width 95 height 97
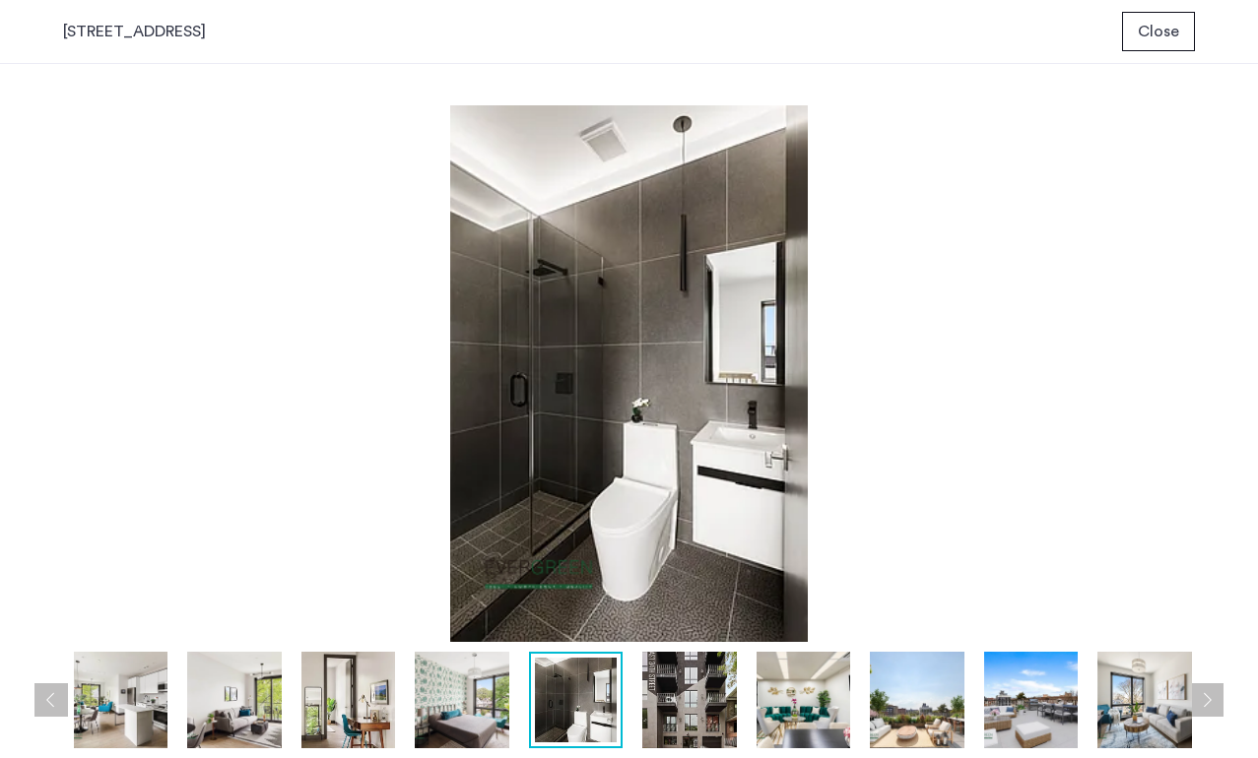
click at [670, 705] on img at bounding box center [689, 700] width 95 height 97
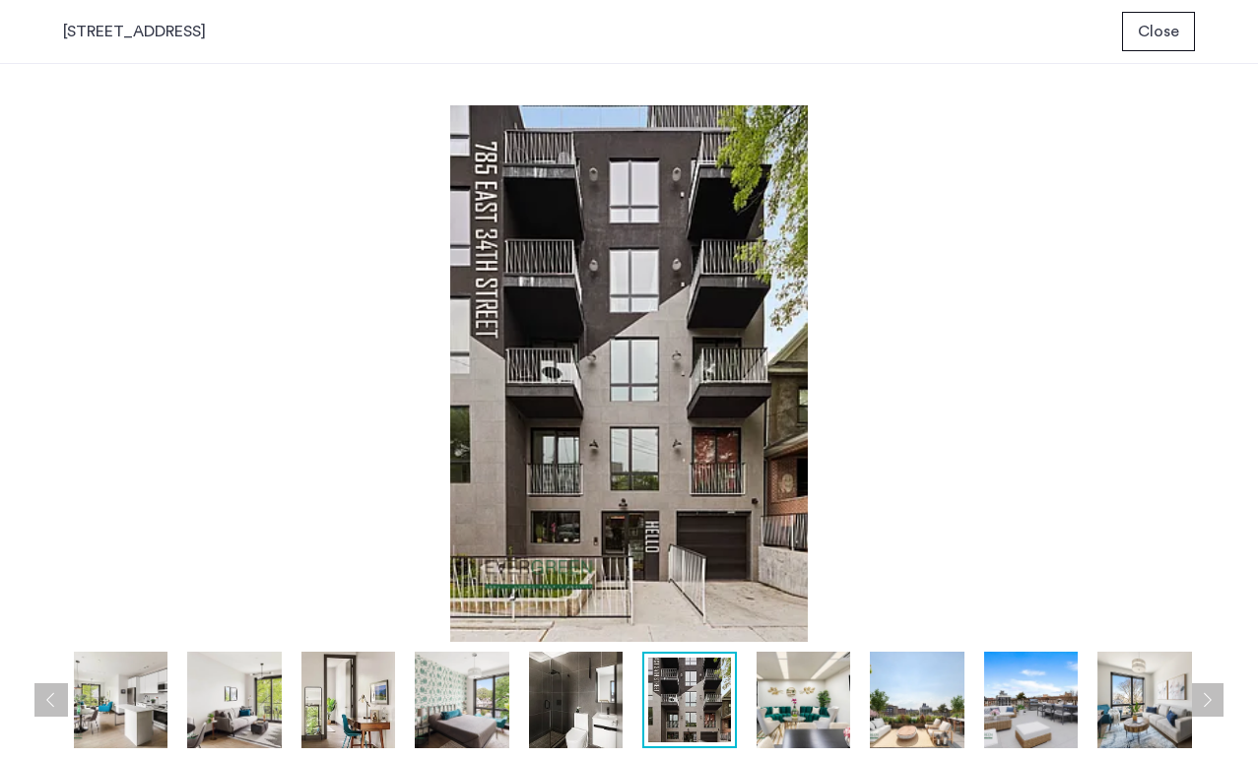
click at [790, 687] on img at bounding box center [803, 700] width 95 height 97
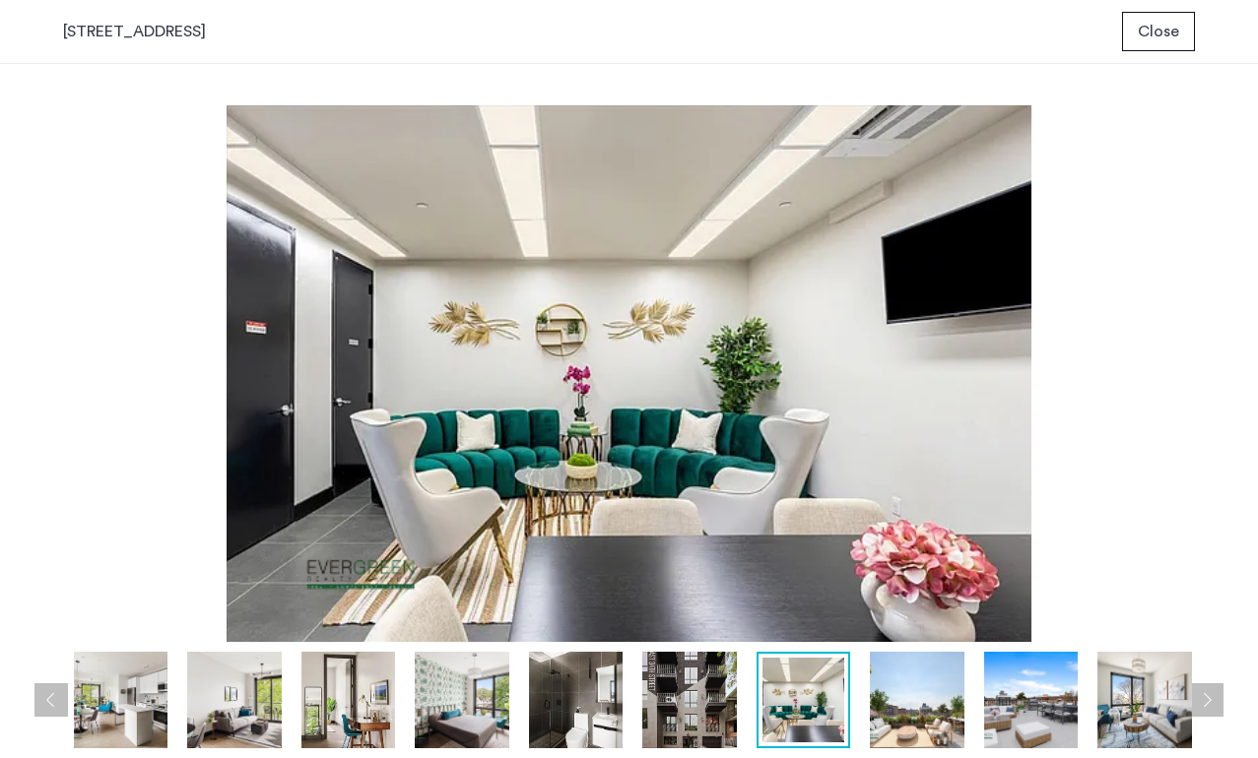
click at [575, 692] on img at bounding box center [576, 700] width 95 height 97
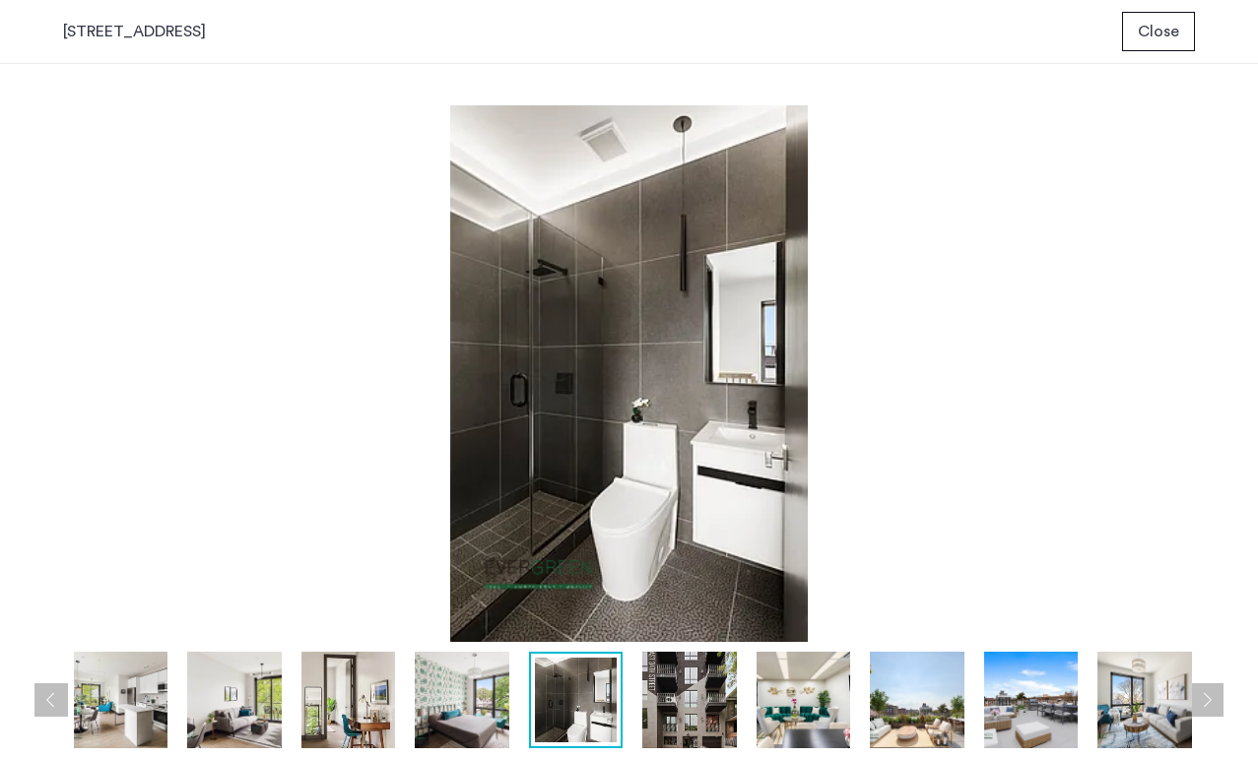
click at [665, 706] on img at bounding box center [689, 700] width 95 height 97
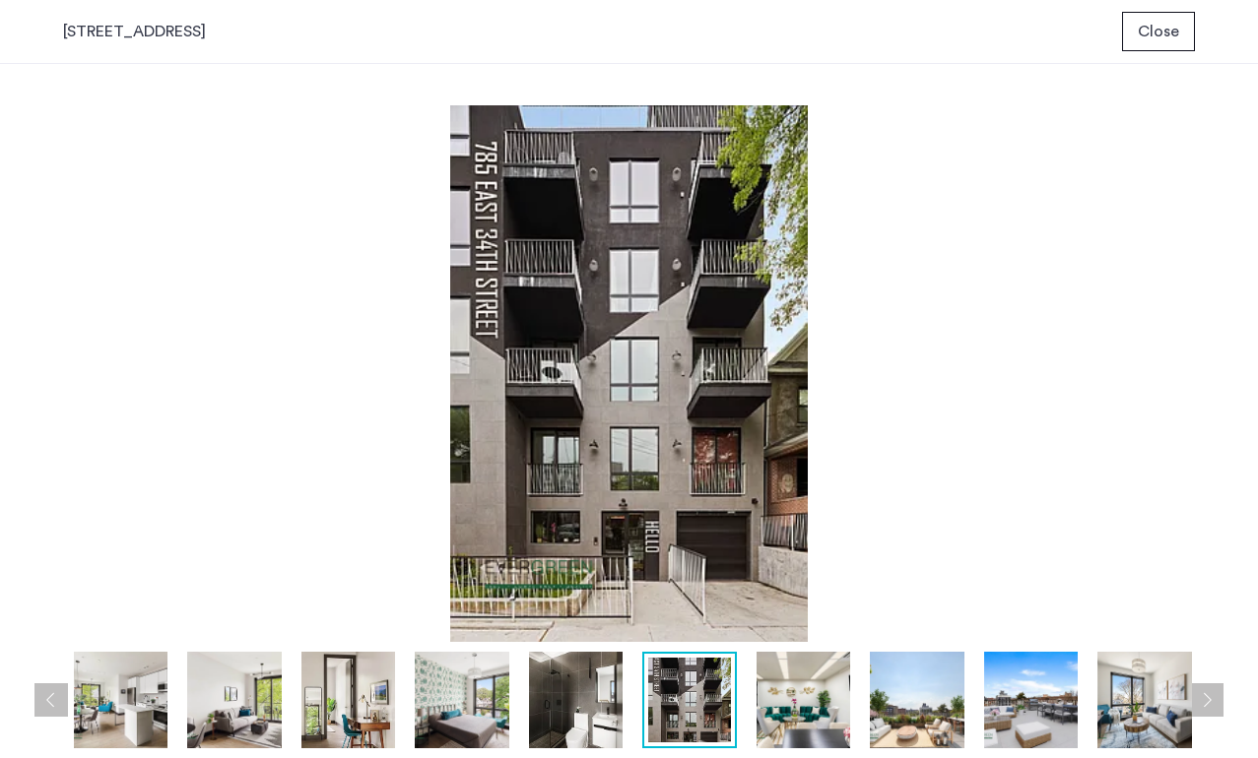
click at [805, 708] on img at bounding box center [803, 700] width 95 height 97
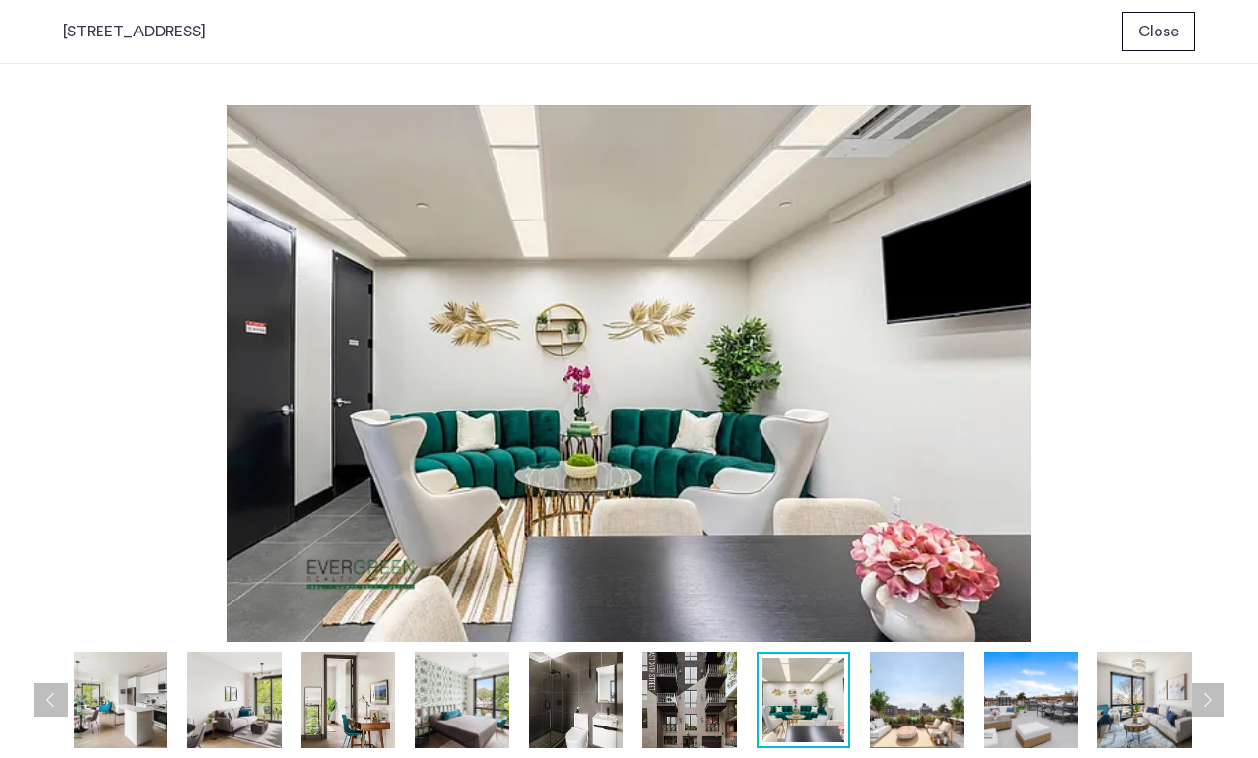
click at [894, 697] on img at bounding box center [917, 700] width 95 height 97
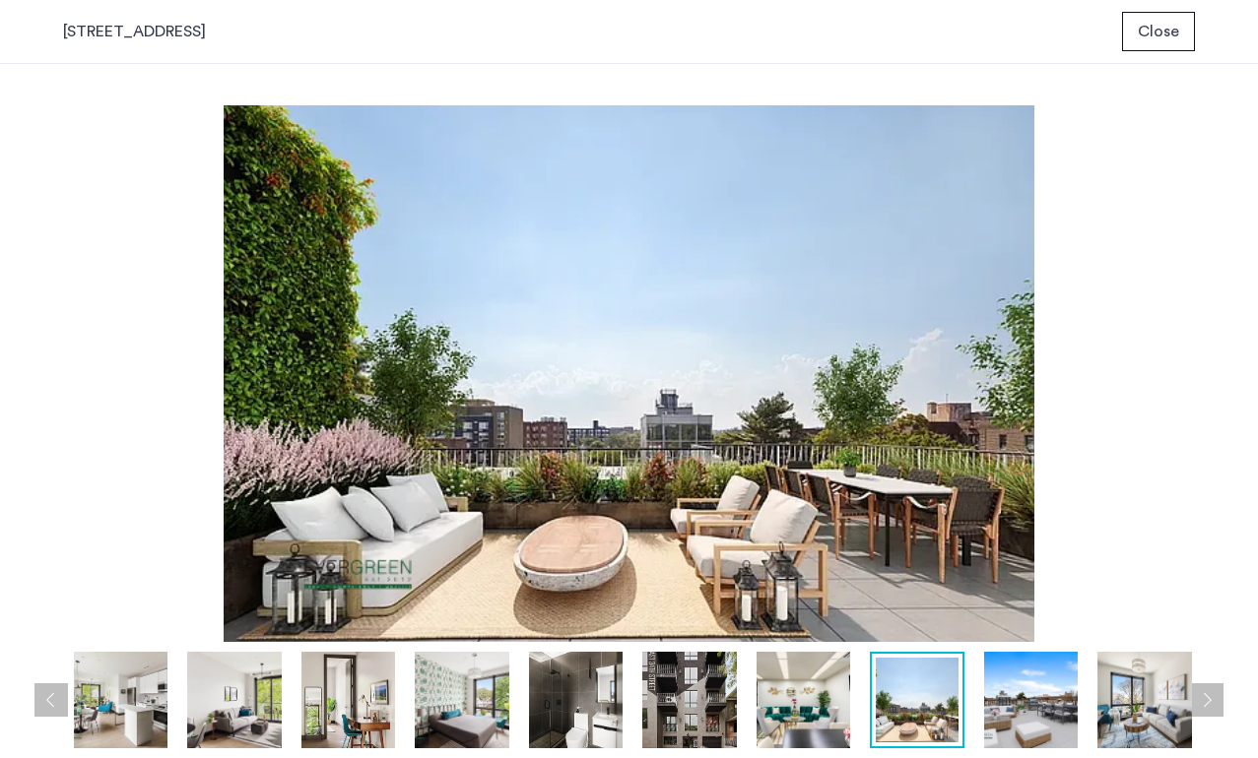
click at [1028, 683] on img at bounding box center [1031, 700] width 95 height 97
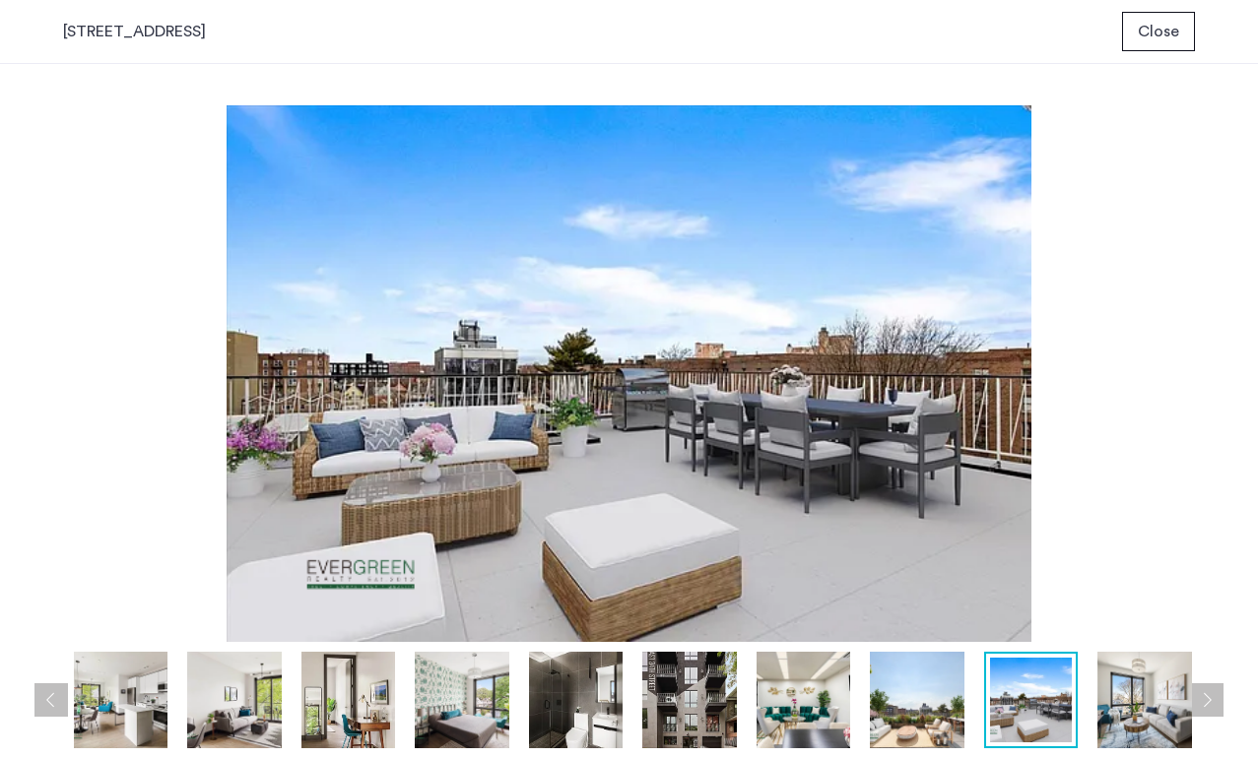
click at [1144, 679] on img at bounding box center [1144, 700] width 95 height 97
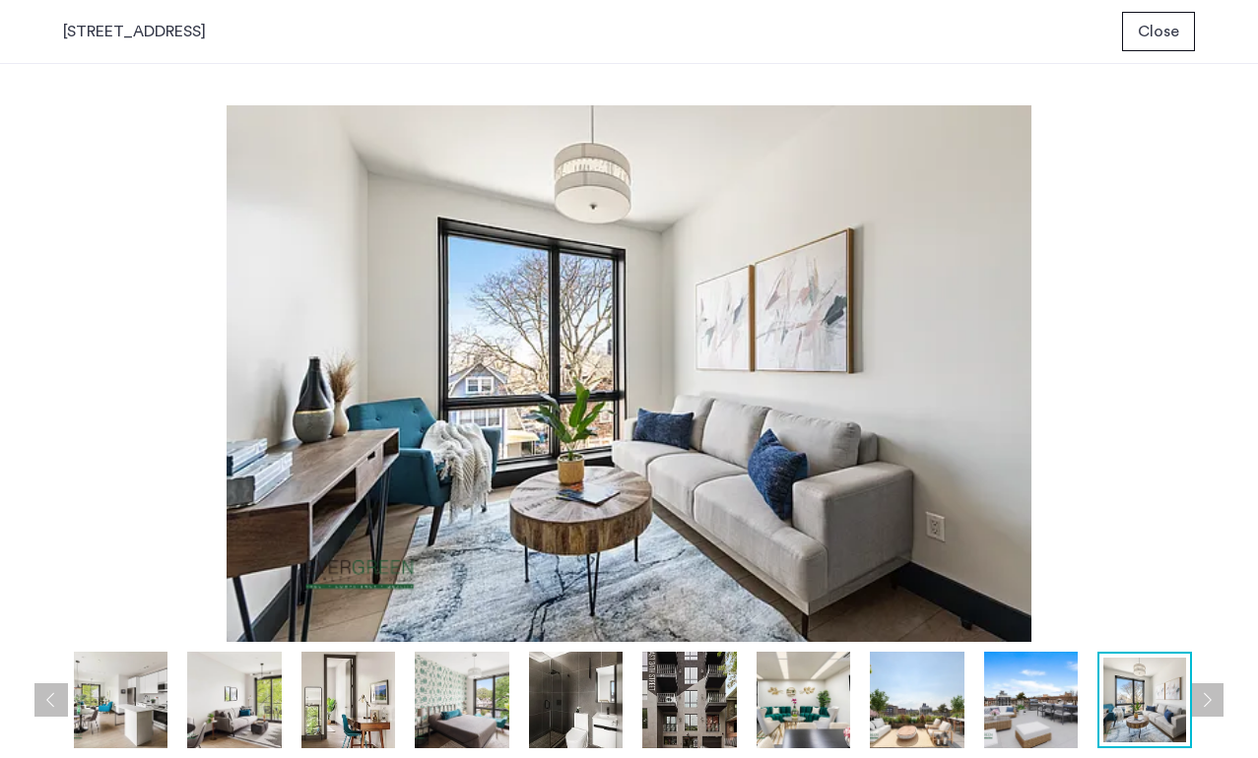
click at [1205, 699] on button "Next apartment" at bounding box center [1206, 699] width 33 height 33
